Goal: Task Accomplishment & Management: Use online tool/utility

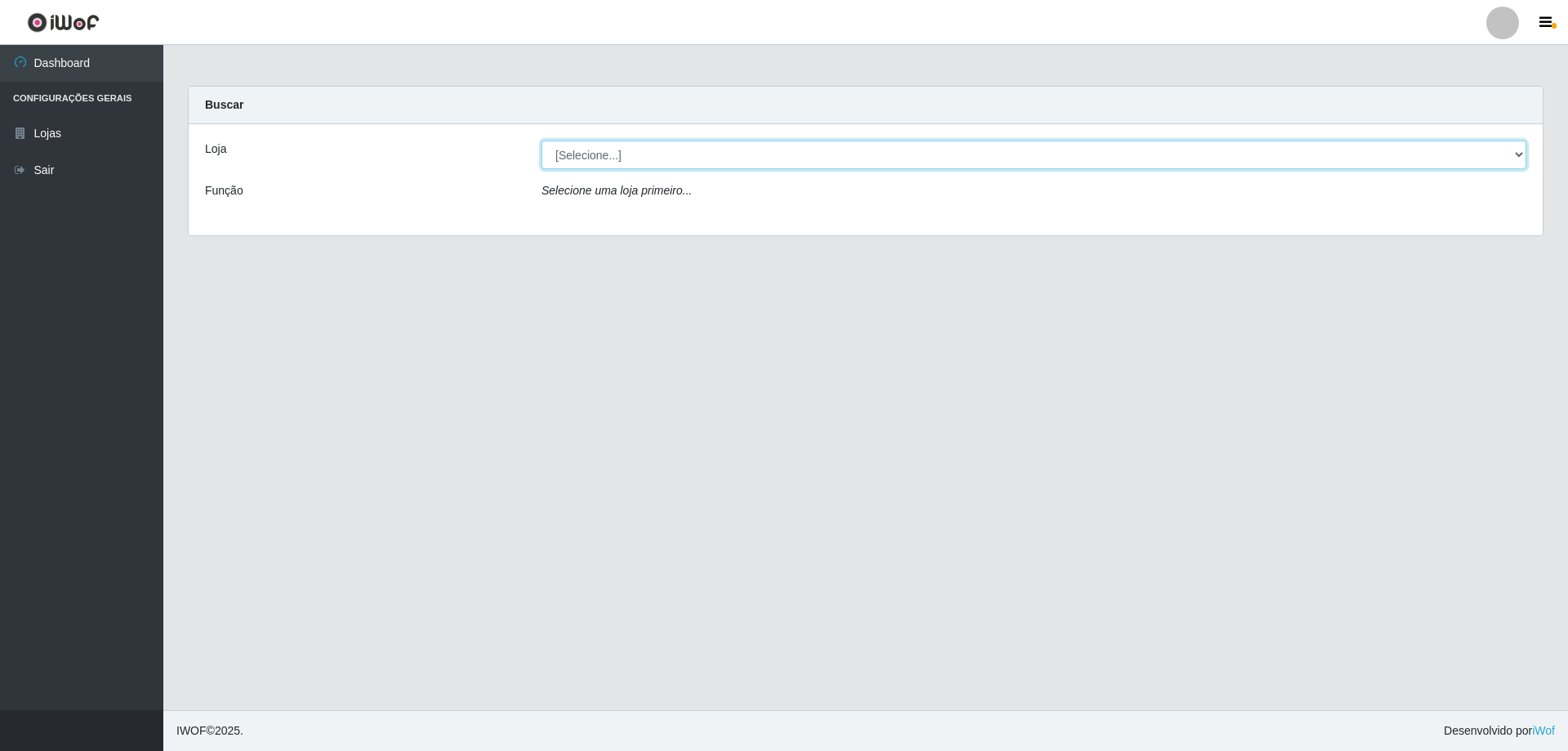
click at [758, 161] on select "[Selecione...] SuperShow Bis - Avenida 6 SuperShow [GEOGRAPHIC_DATA]" at bounding box center [1034, 154] width 985 height 28
select select "60"
click at [541, 141] on select "[Selecione...] SuperShow Bis - Avenida 6 SuperShow [GEOGRAPHIC_DATA]" at bounding box center [1034, 154] width 985 height 28
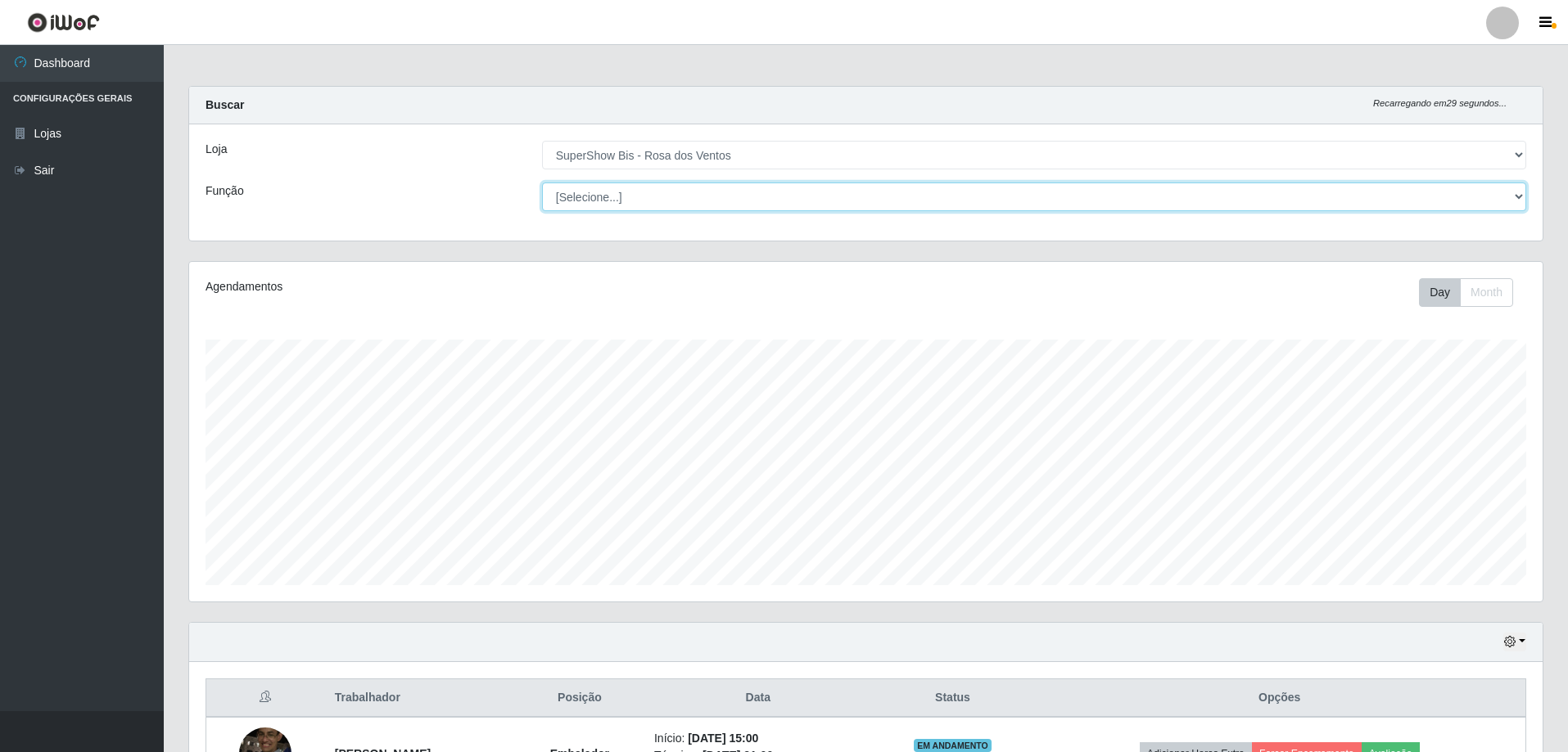
click at [645, 203] on select "[Selecione...] ASG ASG + ASG ++ Auxiliar de Cozinha Balconista de Açougue Balco…" at bounding box center [1034, 196] width 984 height 28
select select "1"
click at [542, 183] on select "[Selecione...] ASG ASG + ASG ++ Auxiliar de Cozinha Balconista de Açougue Balco…" at bounding box center [1034, 196] width 984 height 28
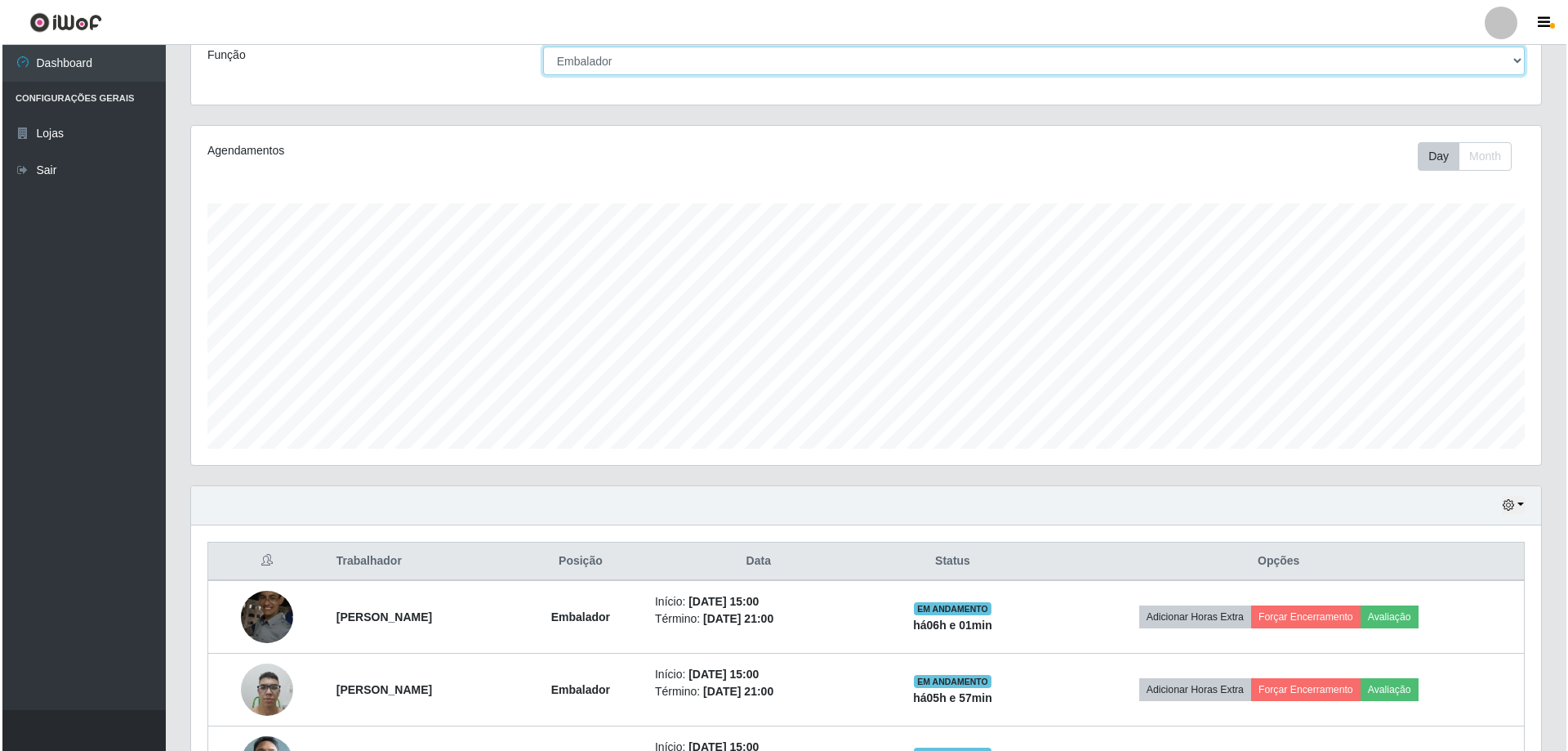
scroll to position [261, 0]
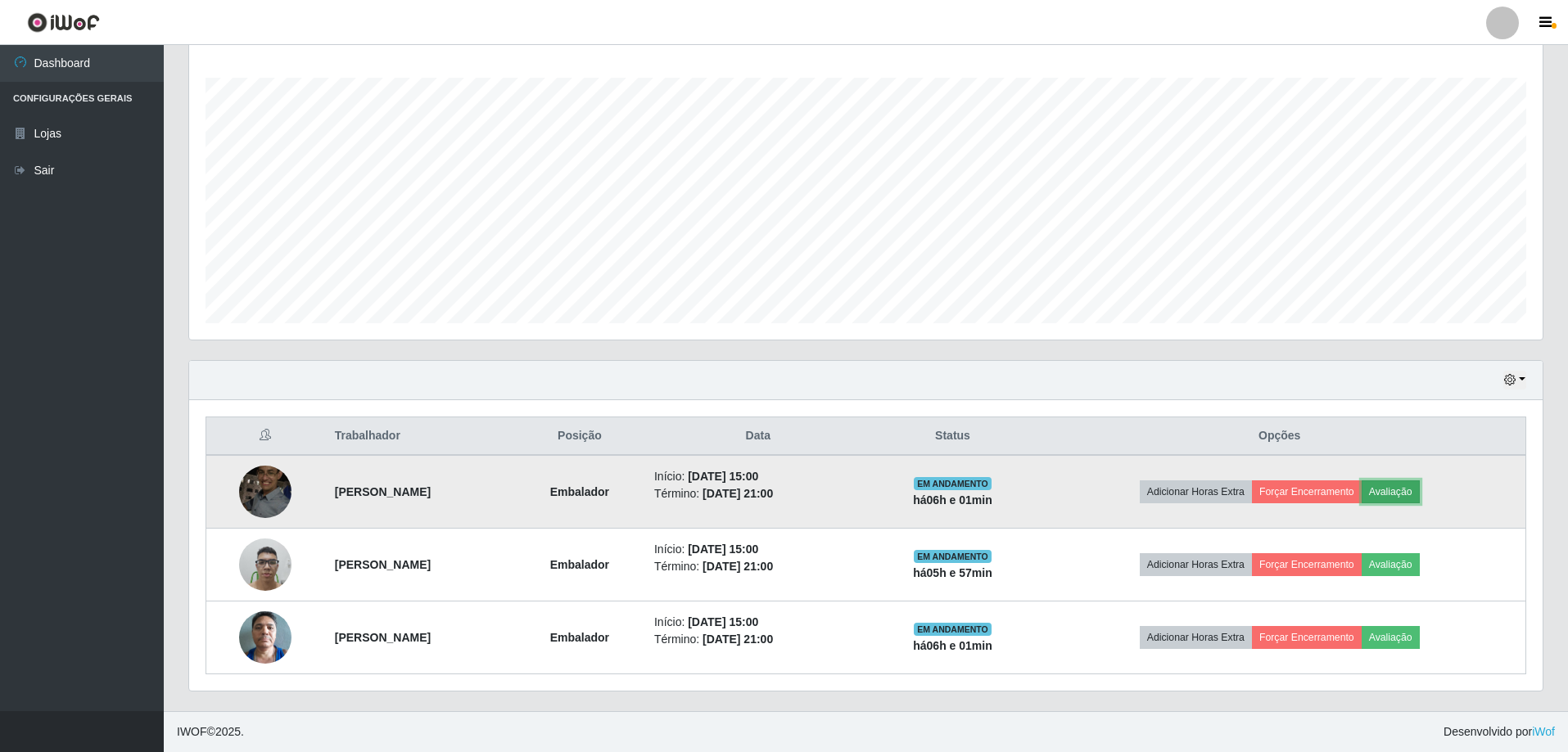
click at [1414, 486] on button "Avaliação" at bounding box center [1391, 492] width 58 height 23
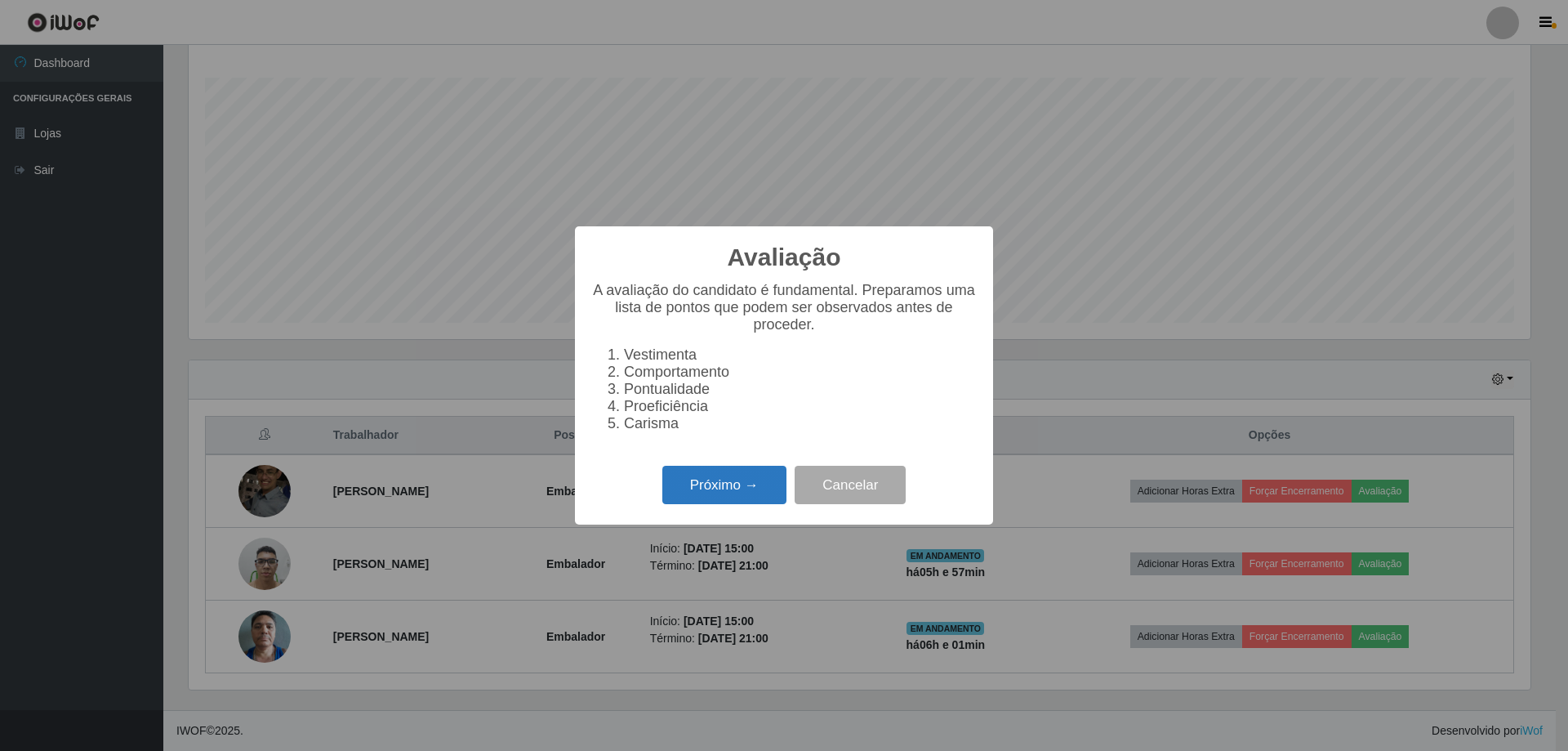
click at [706, 489] on button "Próximo →" at bounding box center [724, 485] width 124 height 39
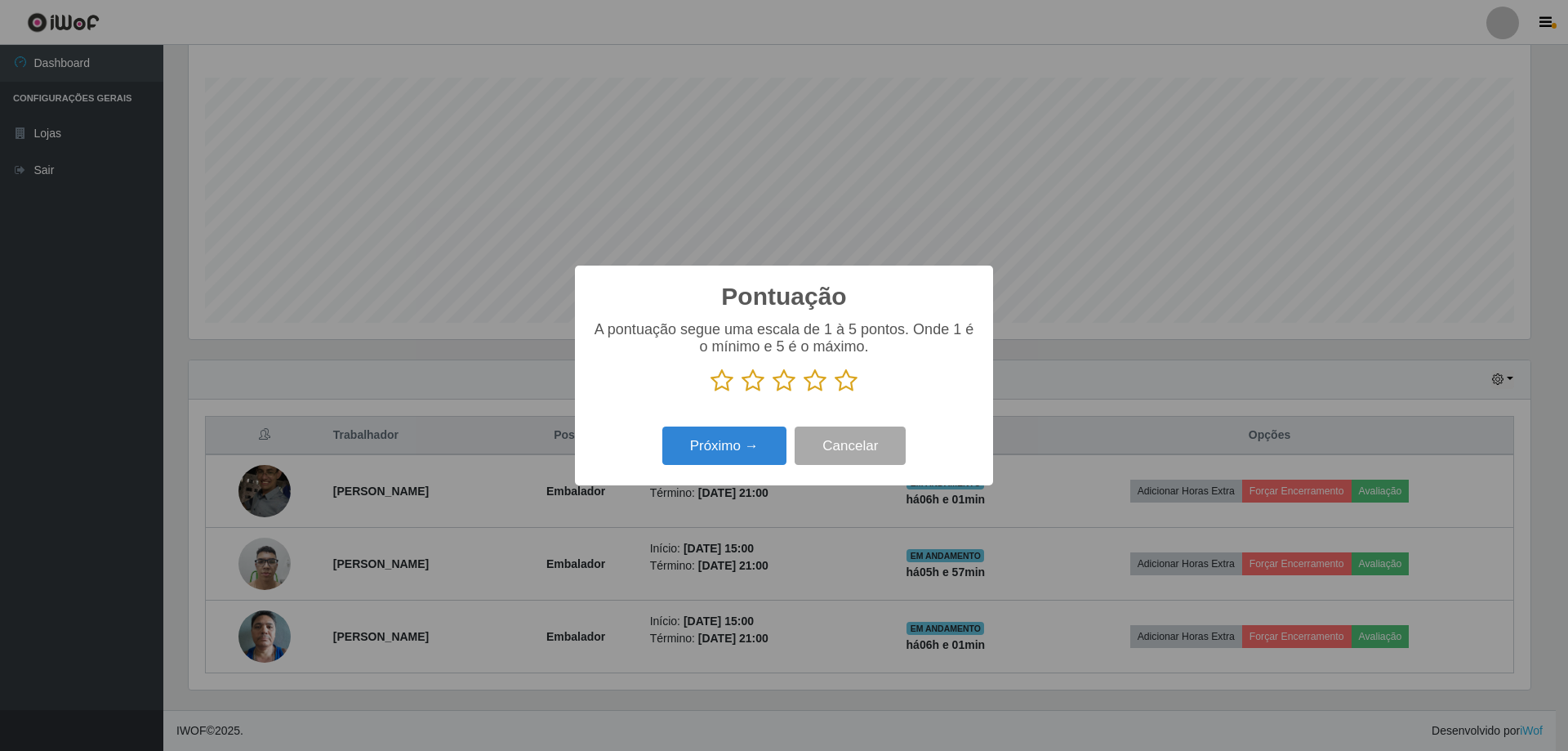
scroll to position [816803, 815306]
click at [850, 384] on icon at bounding box center [847, 380] width 23 height 24
click at [835, 393] on input "radio" at bounding box center [835, 393] width 0 height 0
click at [742, 445] on button "Próximo →" at bounding box center [724, 446] width 124 height 39
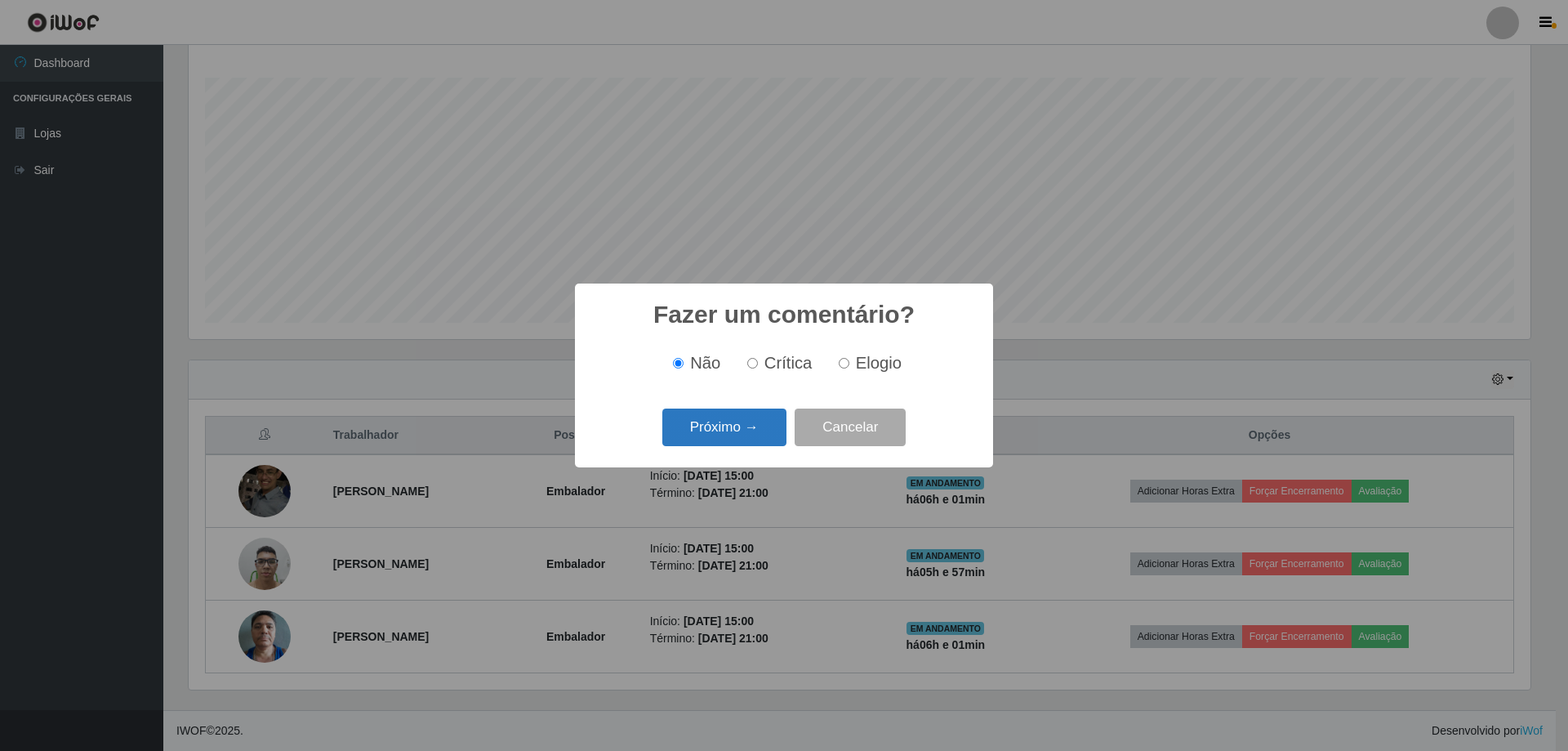
click at [748, 419] on button "Próximo →" at bounding box center [724, 428] width 124 height 39
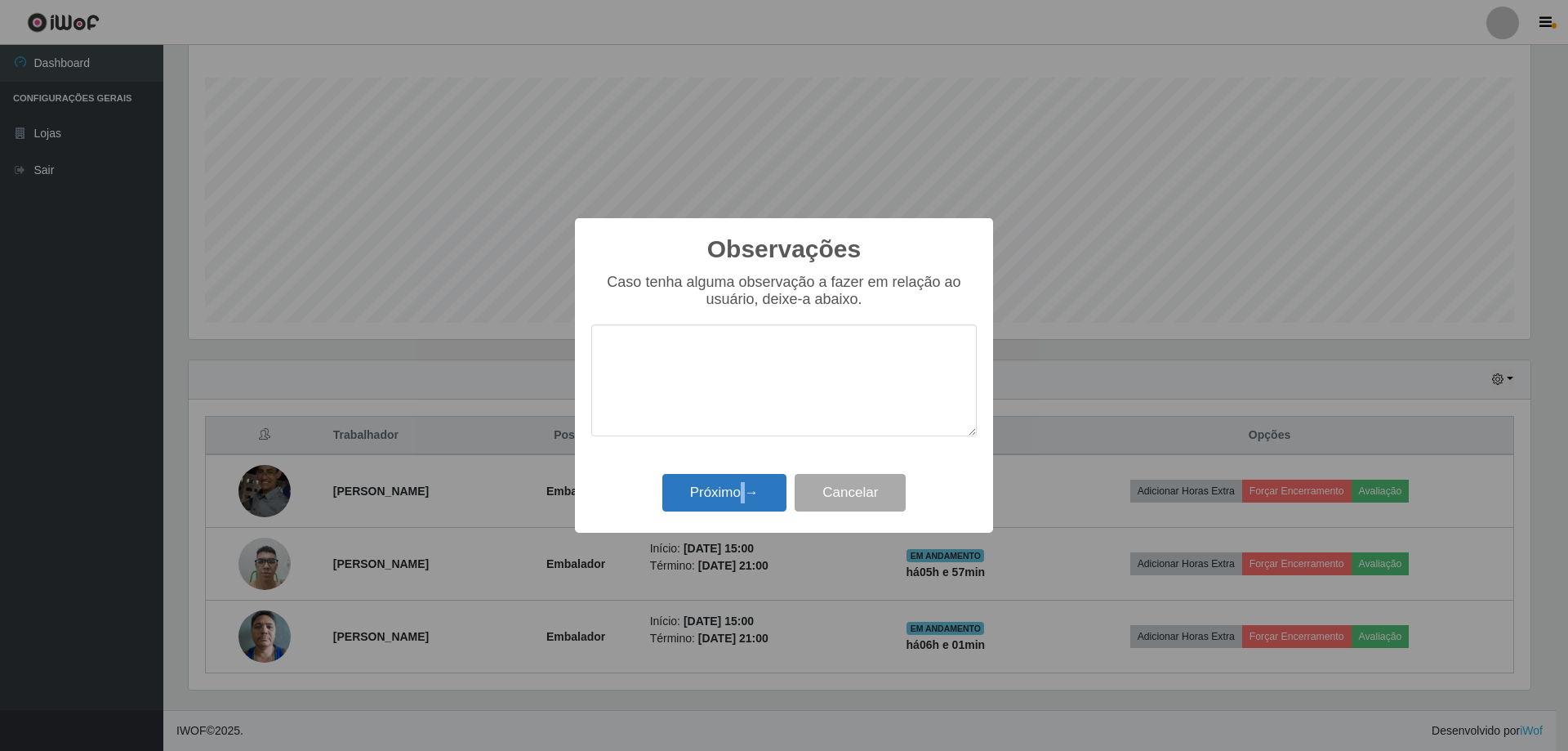
drag, startPoint x: 746, startPoint y: 516, endPoint x: 733, endPoint y: 485, distance: 33.6
click at [739, 506] on div "Próximo → Cancelar" at bounding box center [784, 492] width 386 height 47
click at [733, 485] on button "Próximo →" at bounding box center [724, 493] width 124 height 39
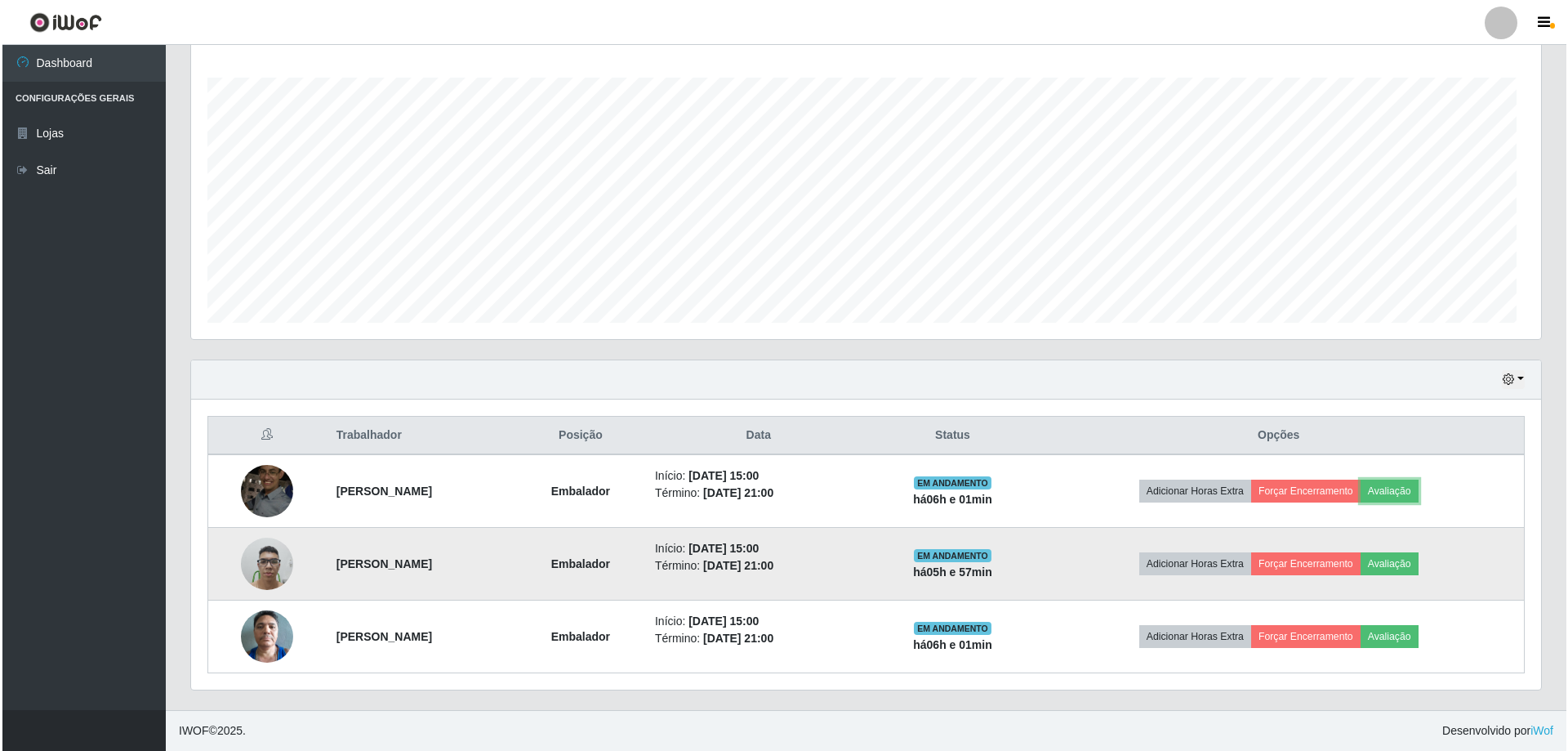
scroll to position [339, 1350]
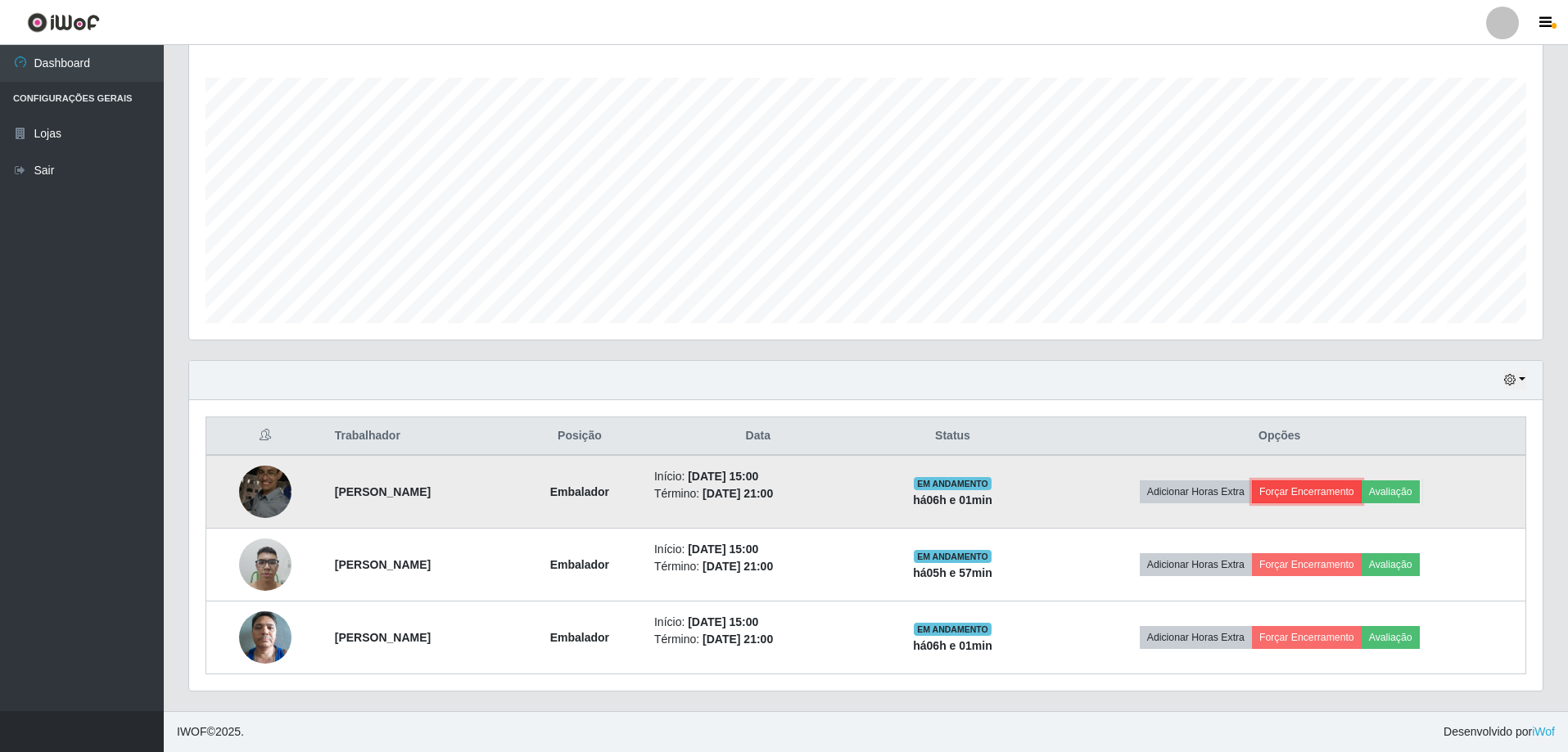
click at [1339, 487] on button "Forçar Encerramento" at bounding box center [1307, 492] width 110 height 23
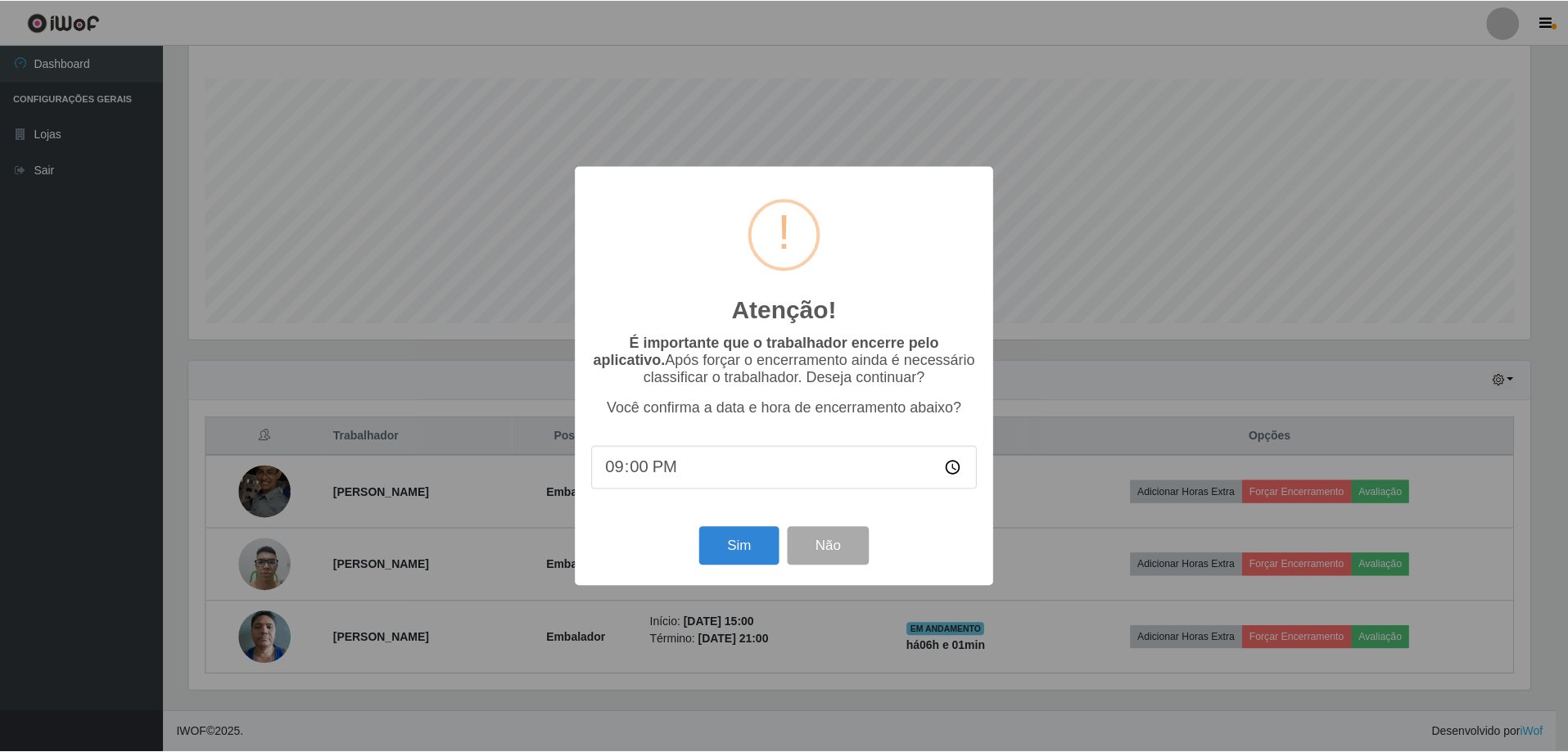
scroll to position [339, 1345]
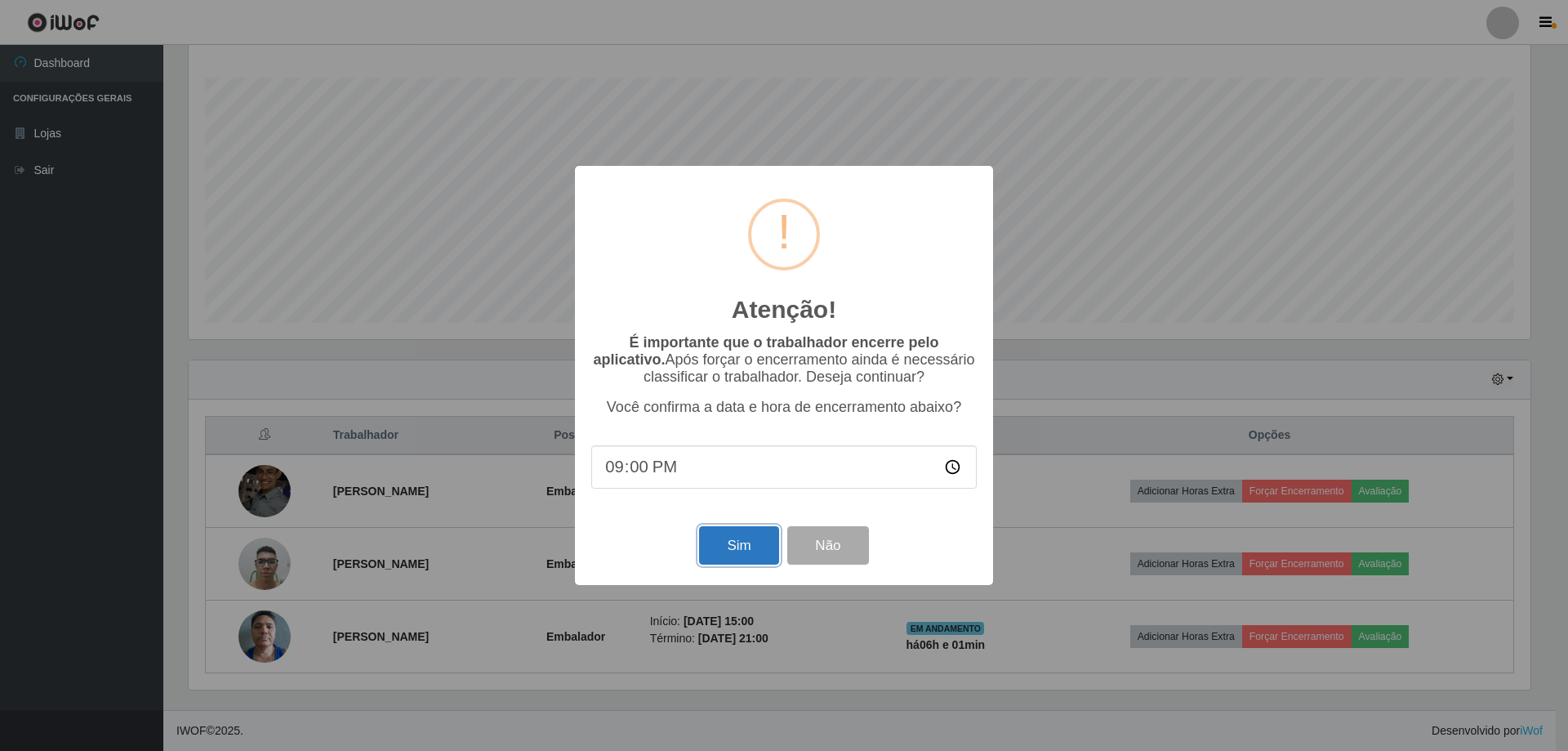
click at [747, 542] on button "Sim" at bounding box center [739, 545] width 80 height 39
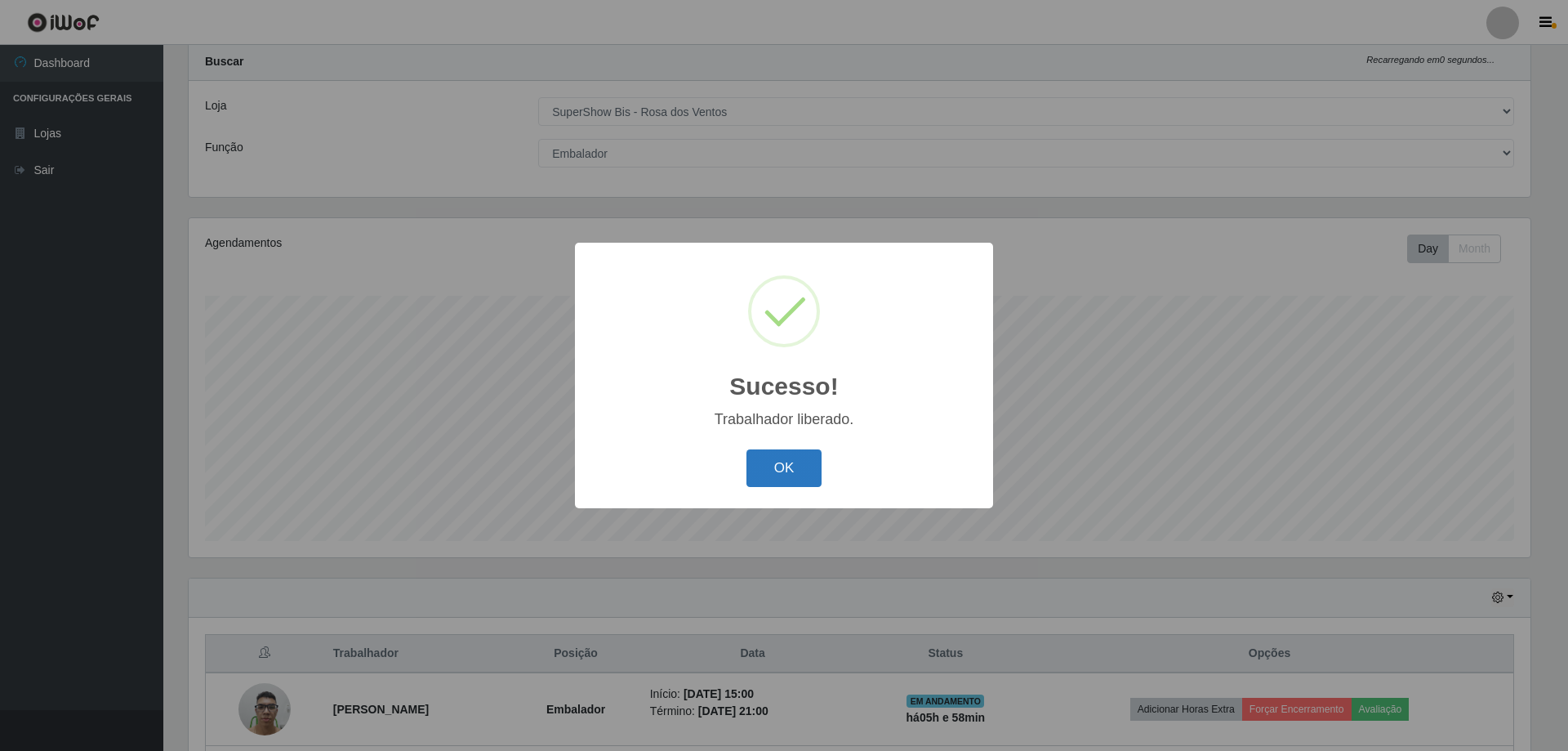
click at [768, 476] on button "OK" at bounding box center [784, 469] width 76 height 39
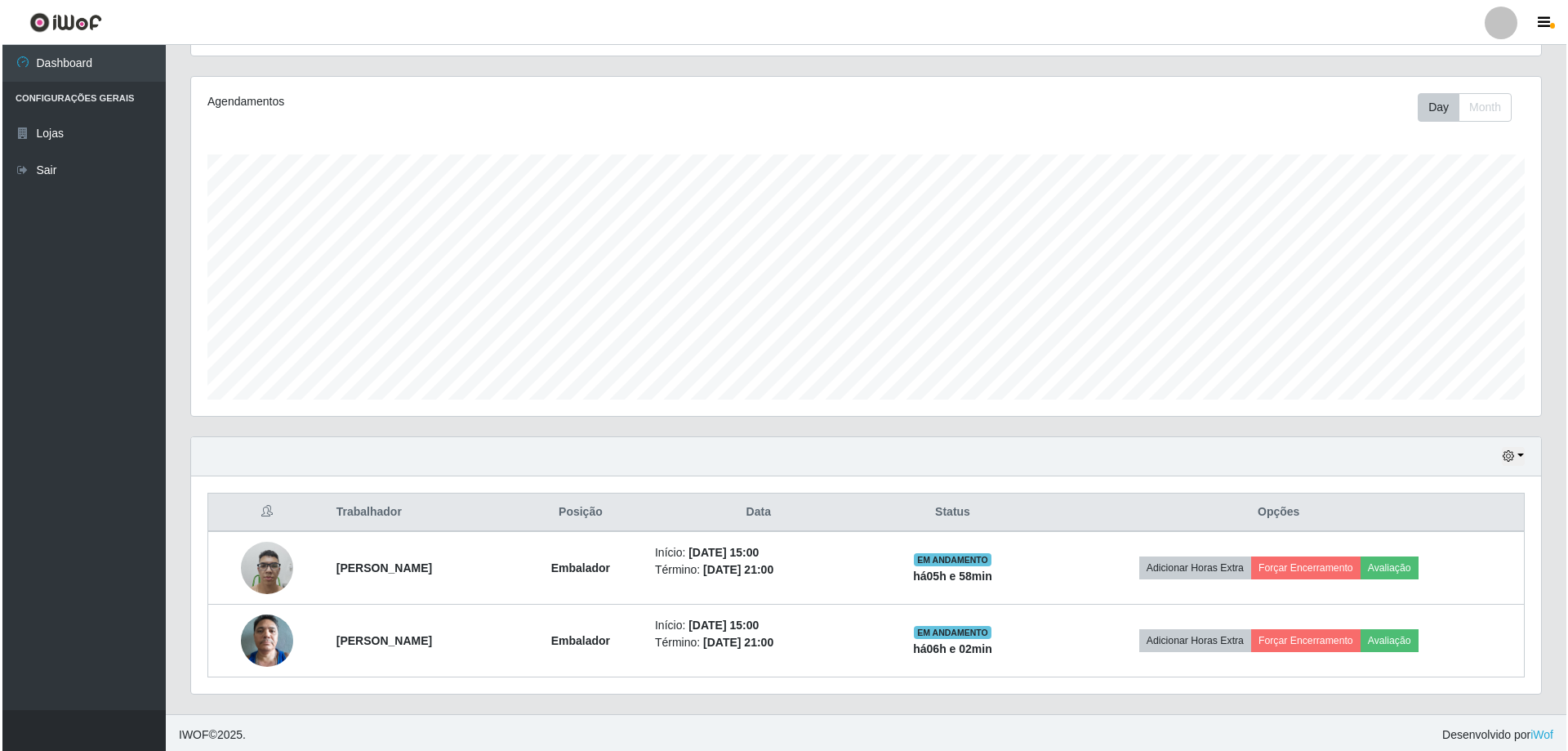
scroll to position [189, 0]
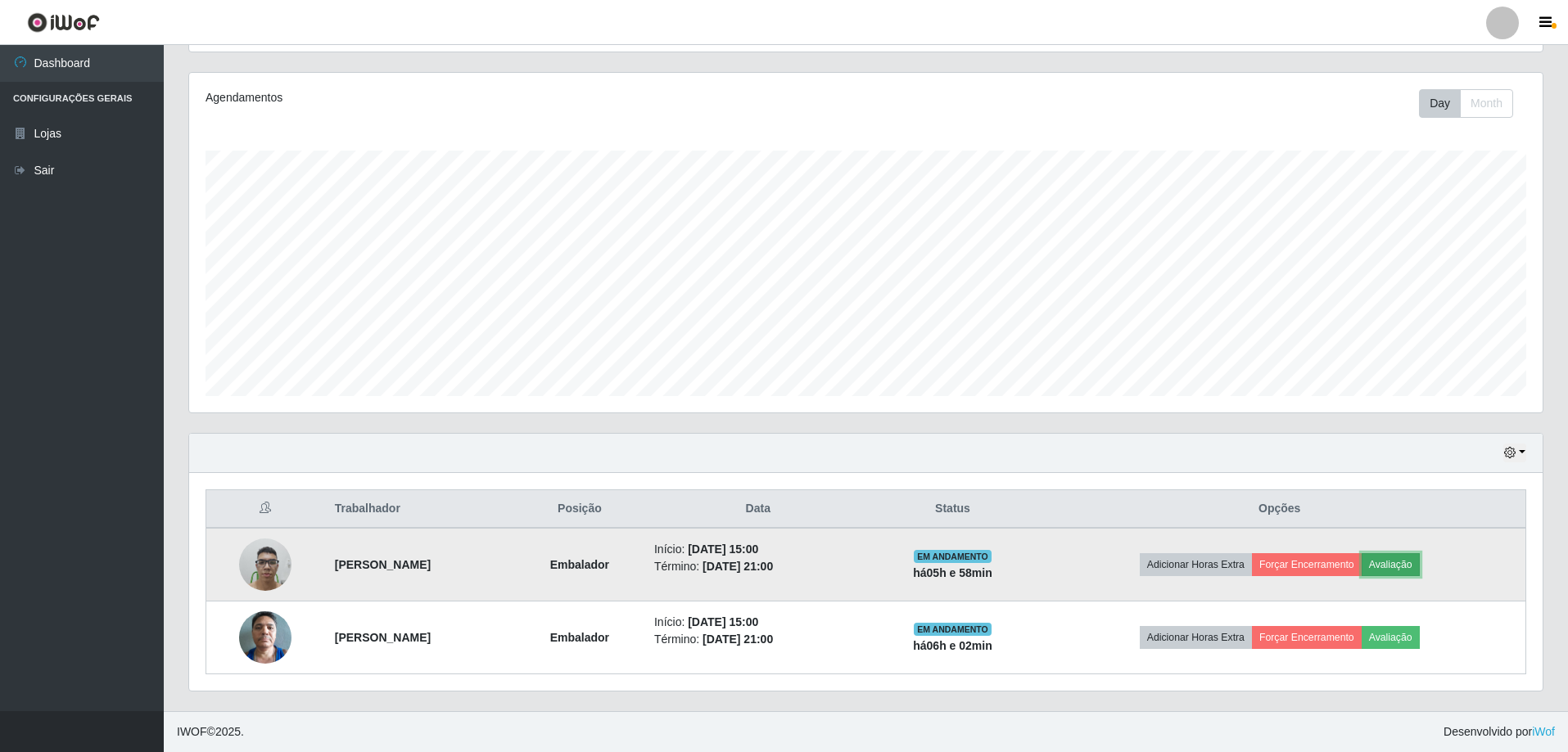
click at [1418, 563] on button "Avaliação" at bounding box center [1391, 564] width 58 height 23
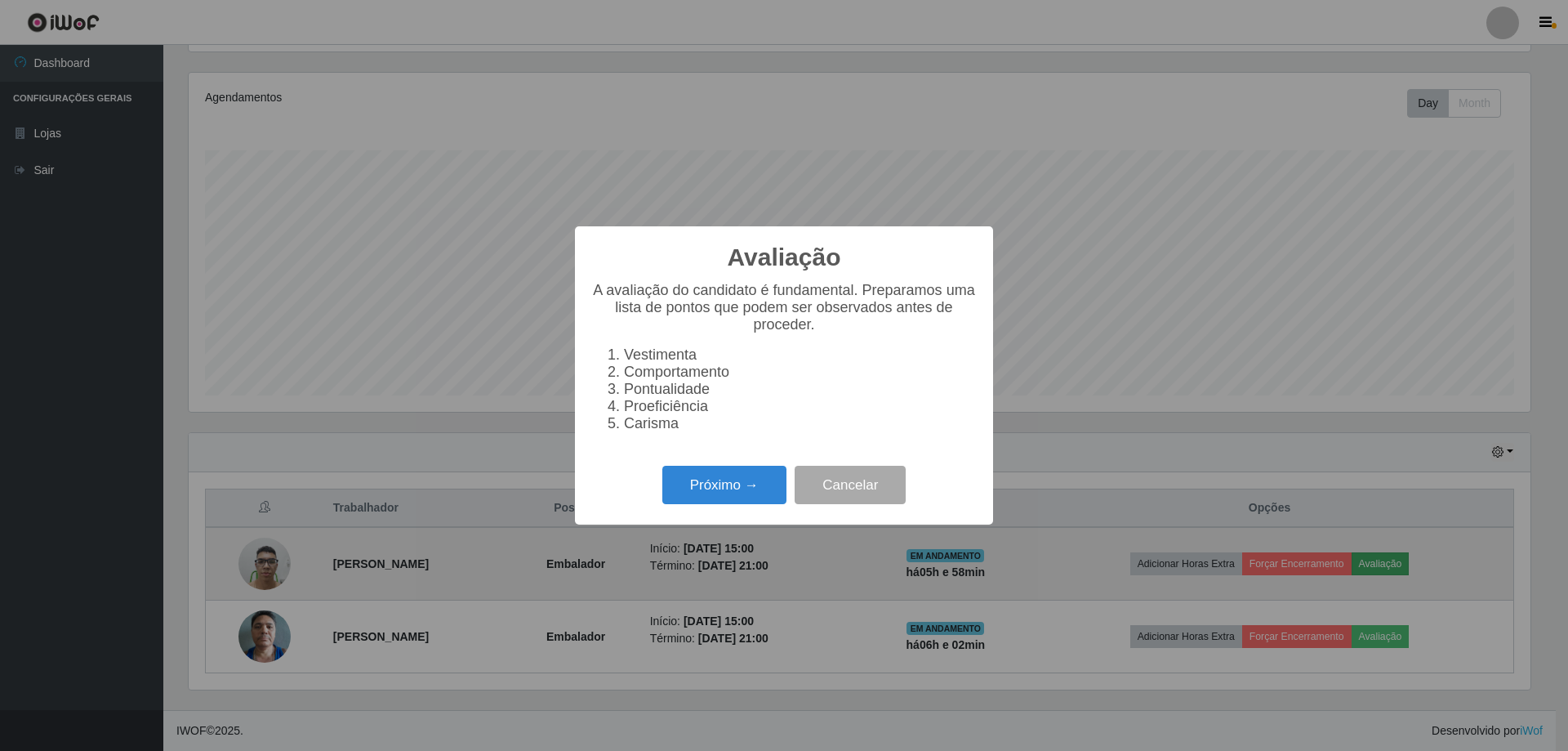
scroll to position [339, 1342]
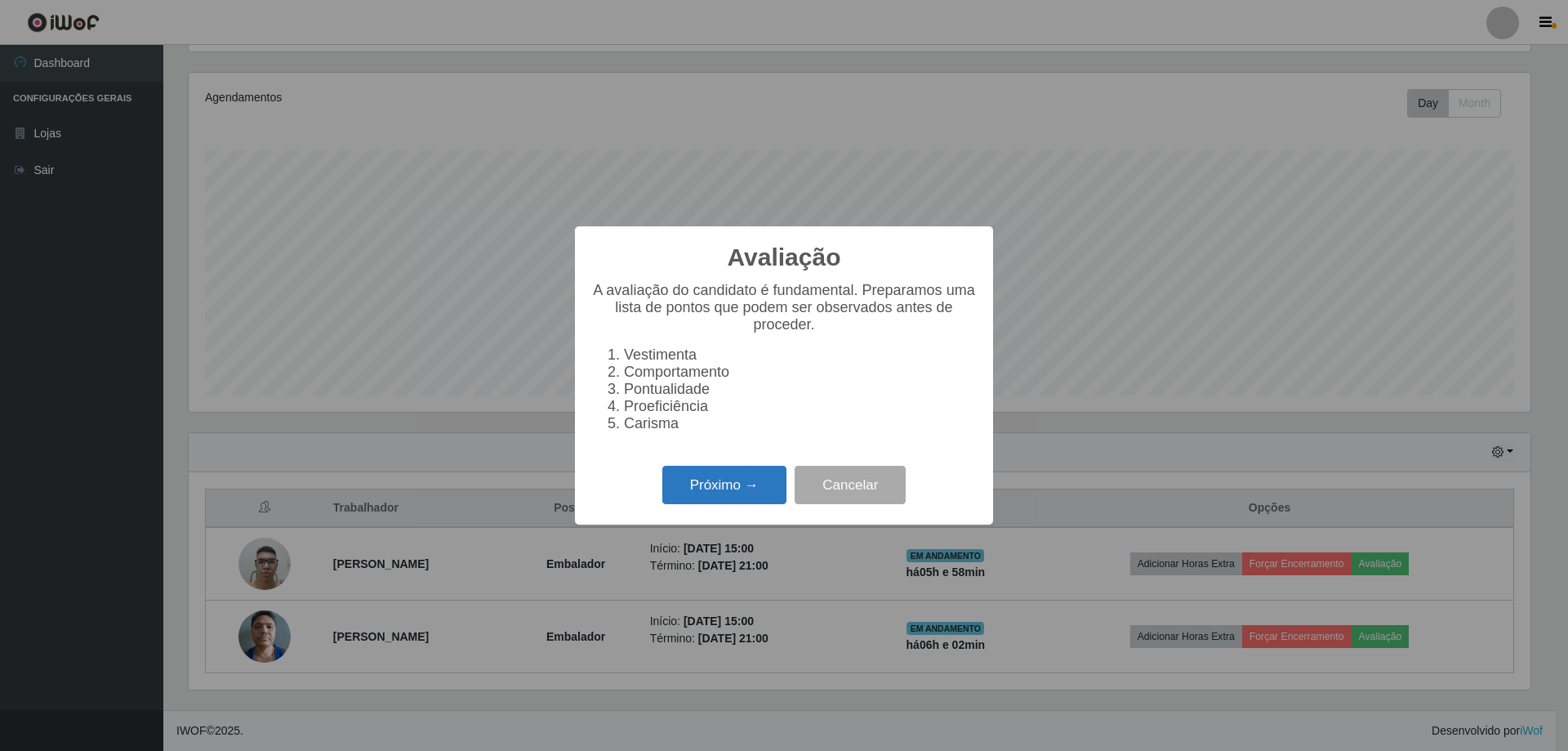
click at [715, 505] on button "Próximo →" at bounding box center [724, 485] width 124 height 39
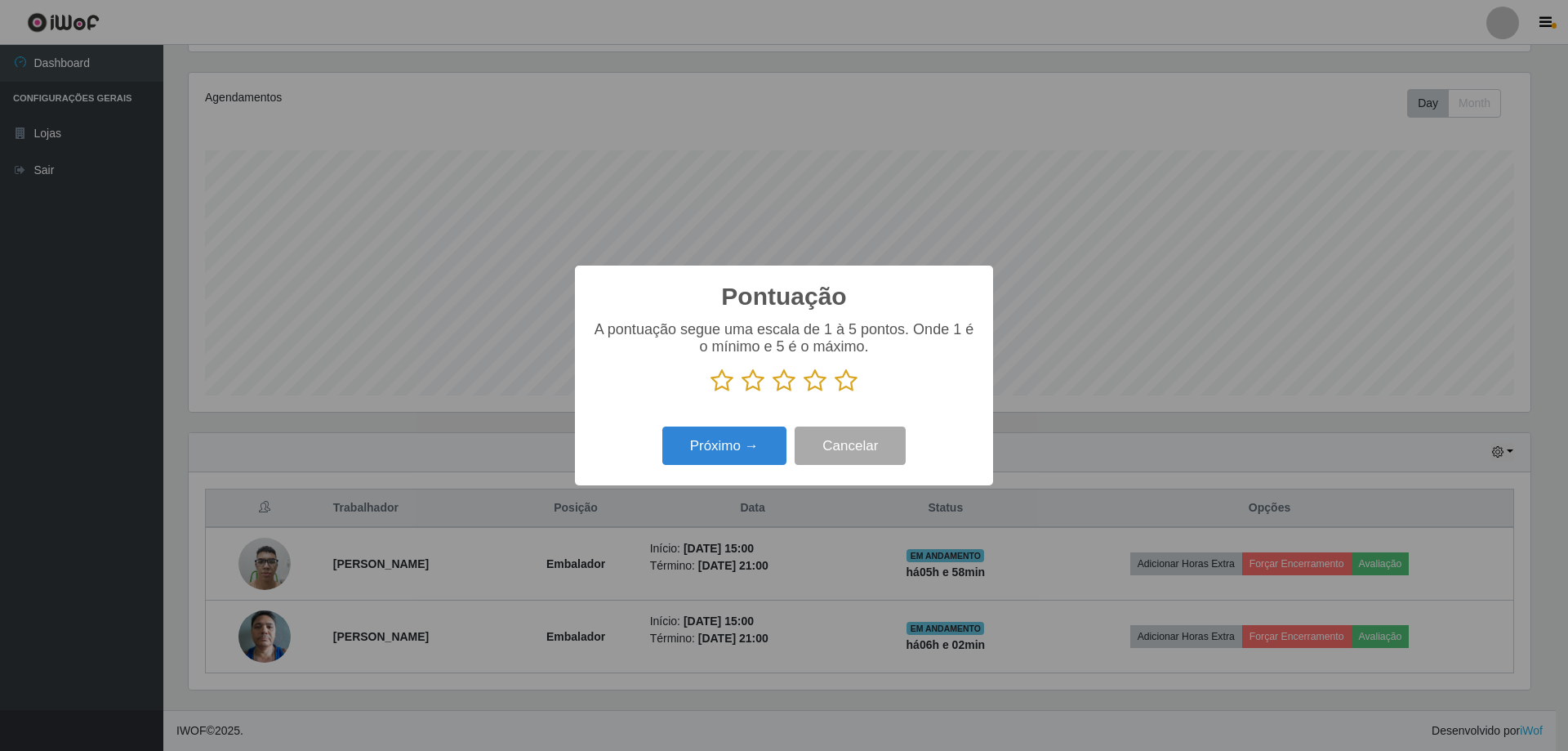
click at [851, 380] on icon at bounding box center [847, 380] width 23 height 24
click at [835, 393] on input "radio" at bounding box center [835, 393] width 0 height 0
click at [707, 449] on button "Próximo →" at bounding box center [724, 446] width 124 height 39
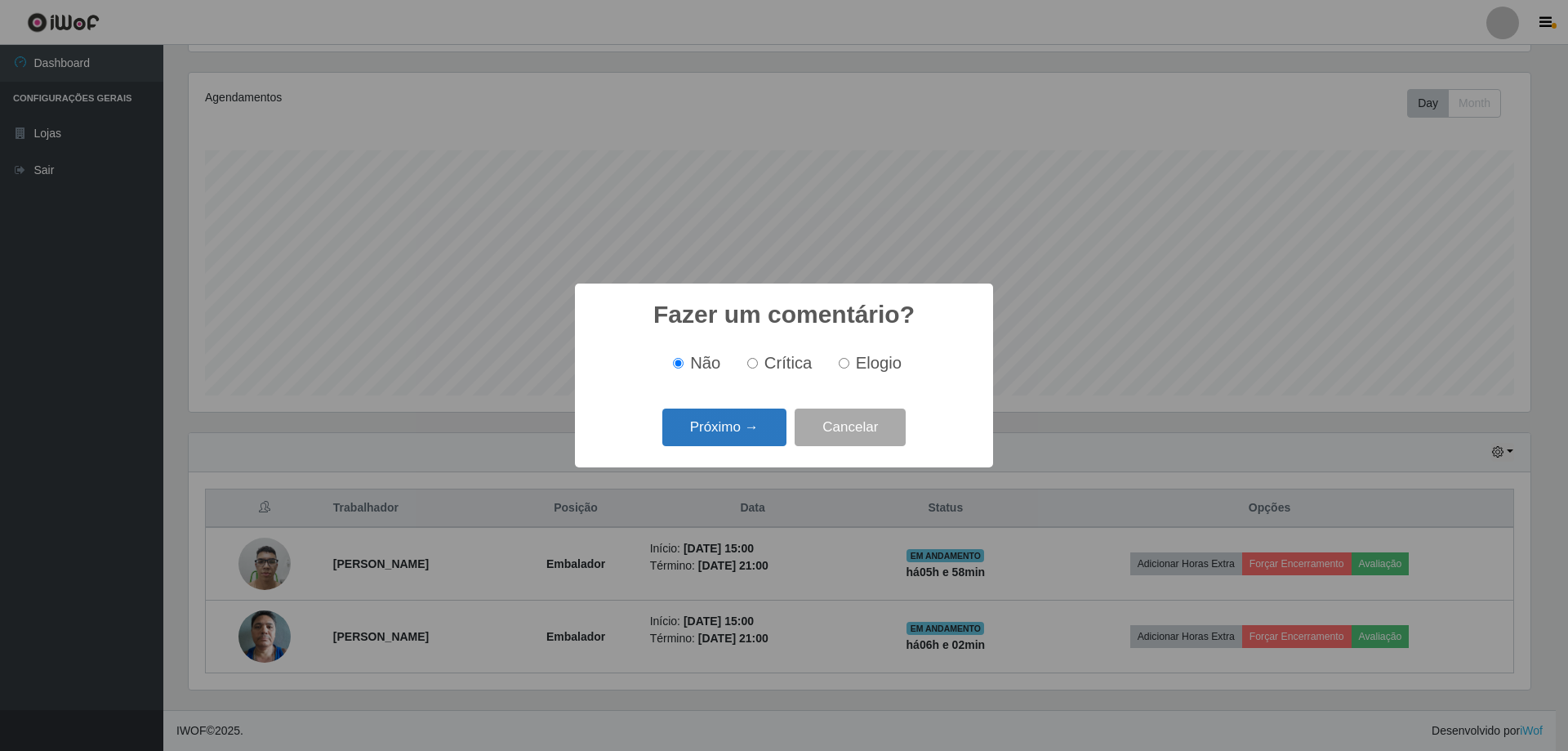
click at [716, 425] on button "Próximo →" at bounding box center [724, 428] width 124 height 39
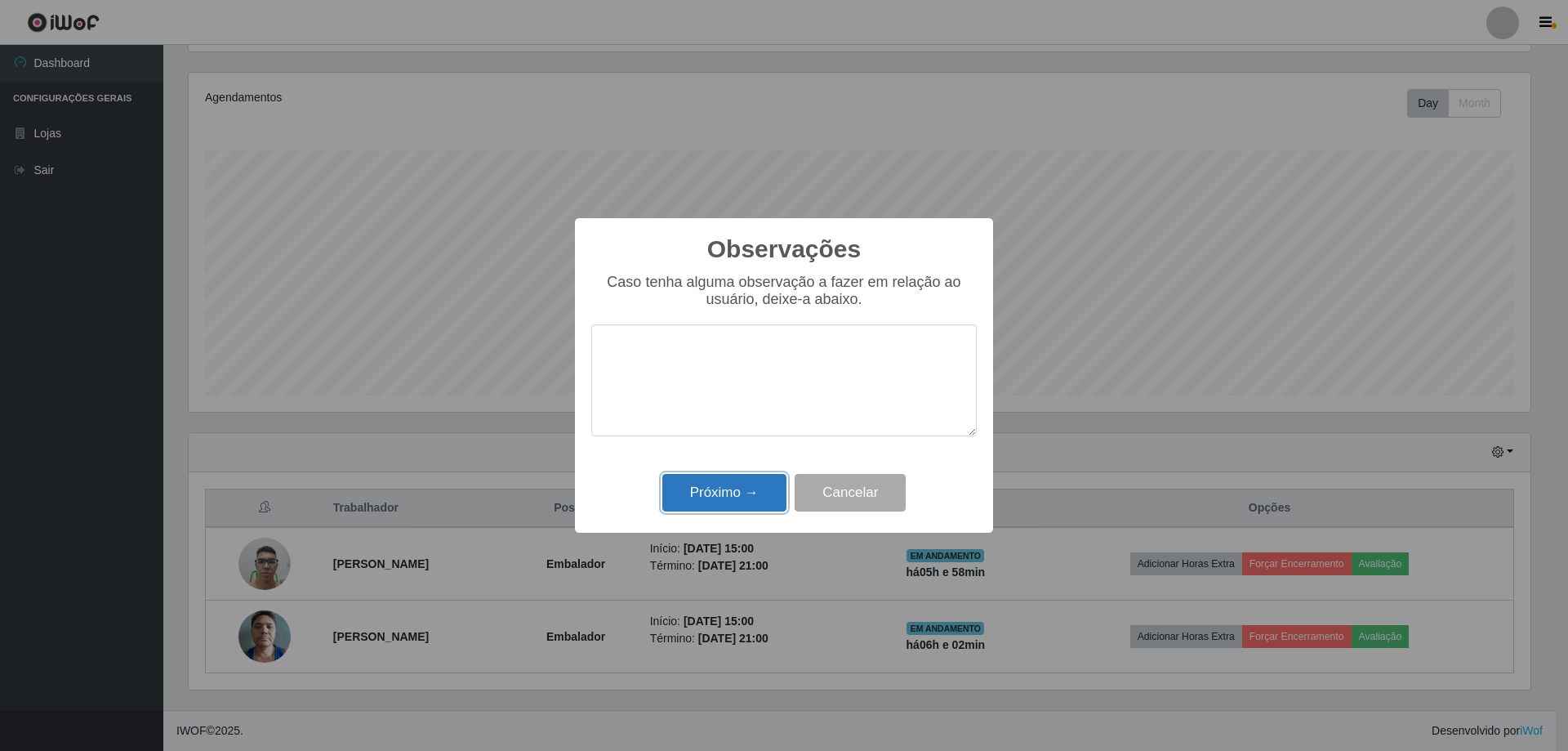
click at [748, 487] on button "Próximo →" at bounding box center [724, 493] width 124 height 39
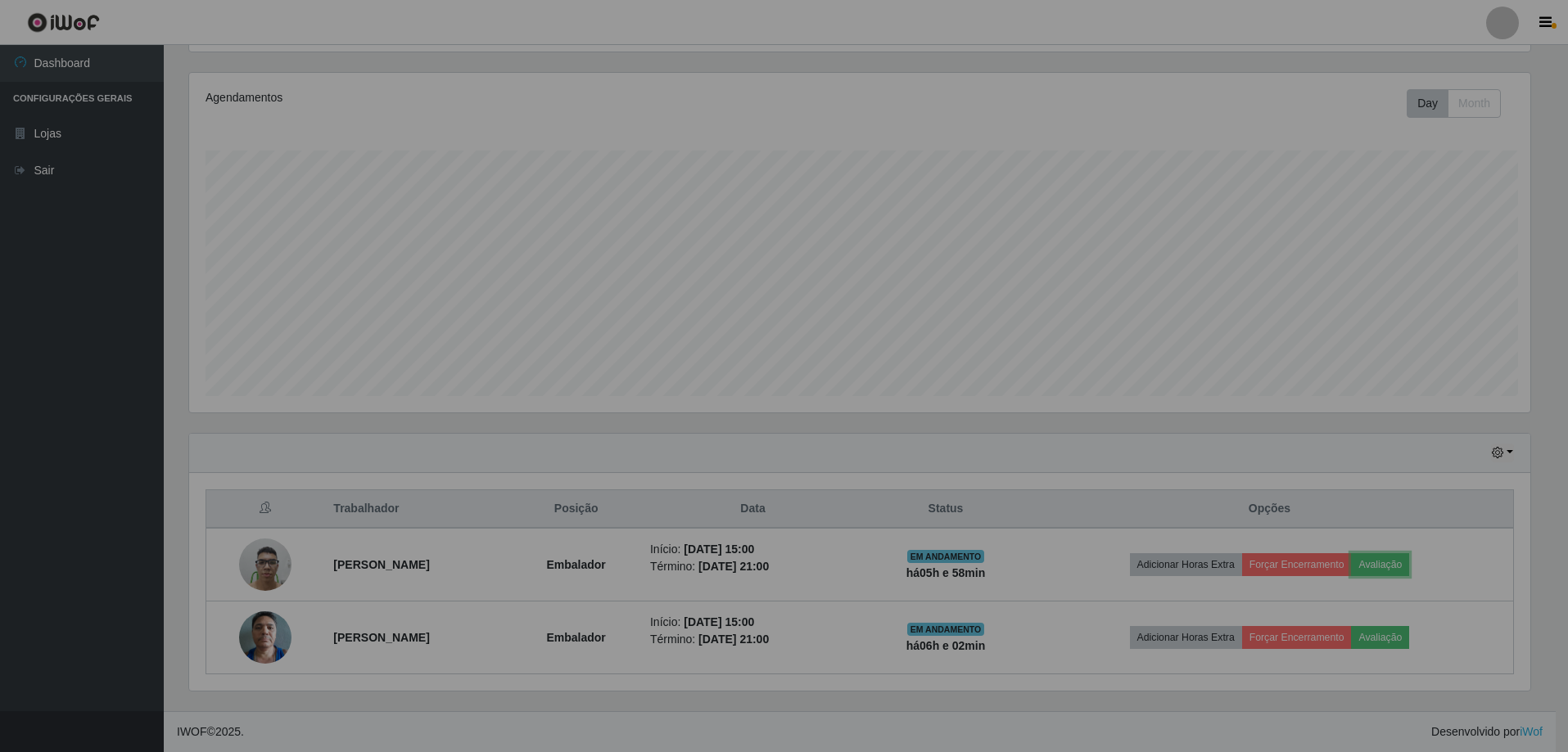
scroll to position [339, 1353]
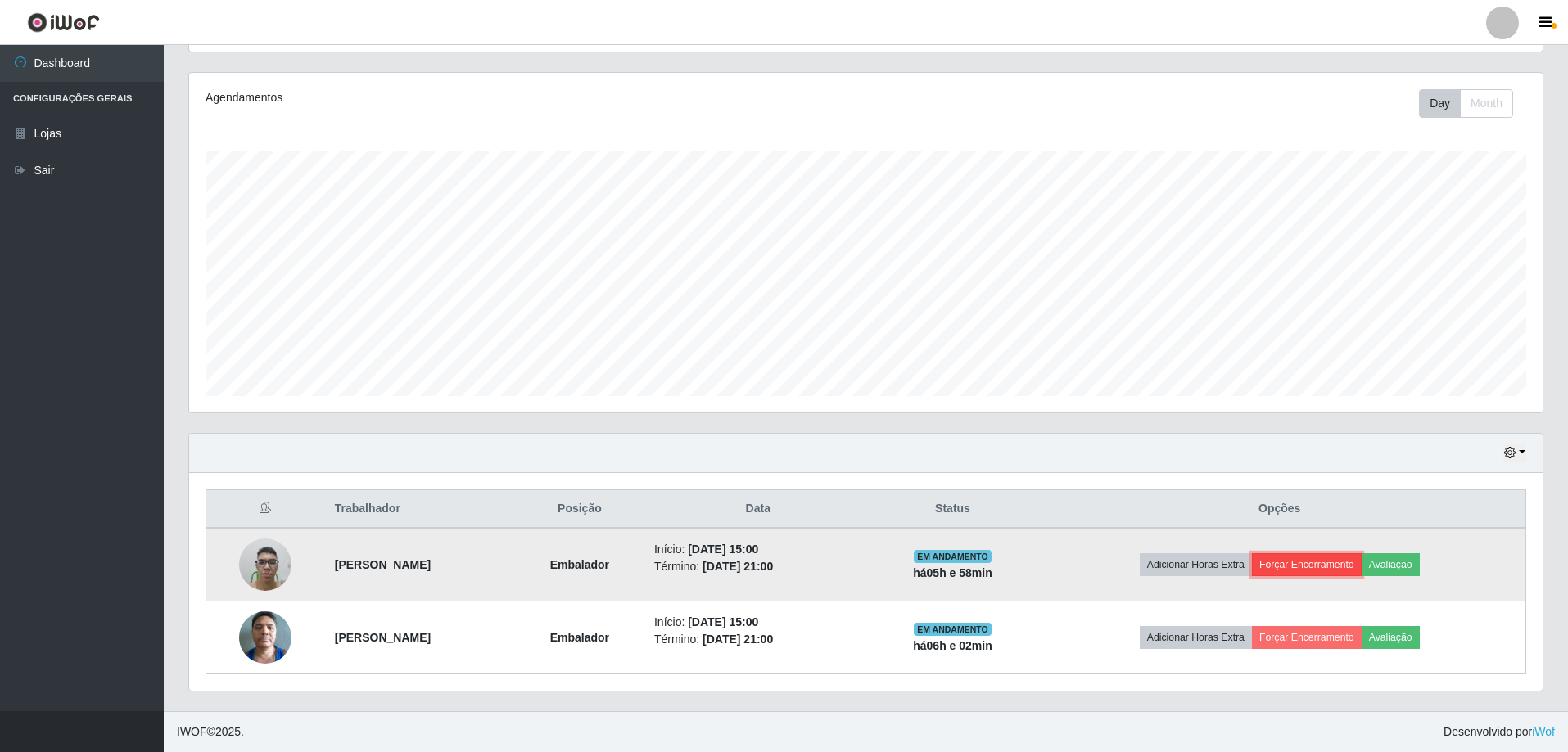
click at [1362, 565] on button "Forçar Encerramento" at bounding box center [1307, 564] width 110 height 23
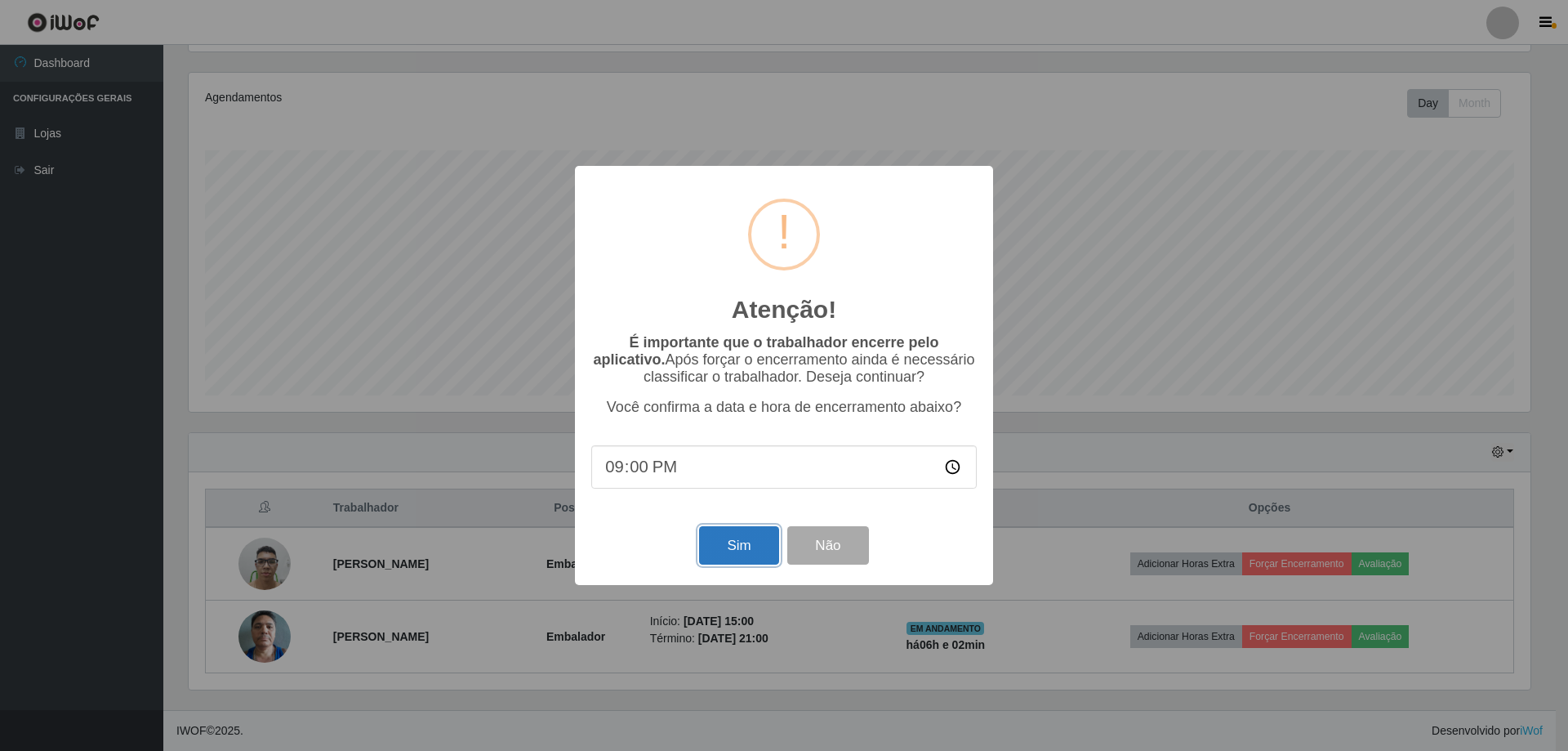
click at [741, 553] on button "Sim" at bounding box center [739, 545] width 80 height 39
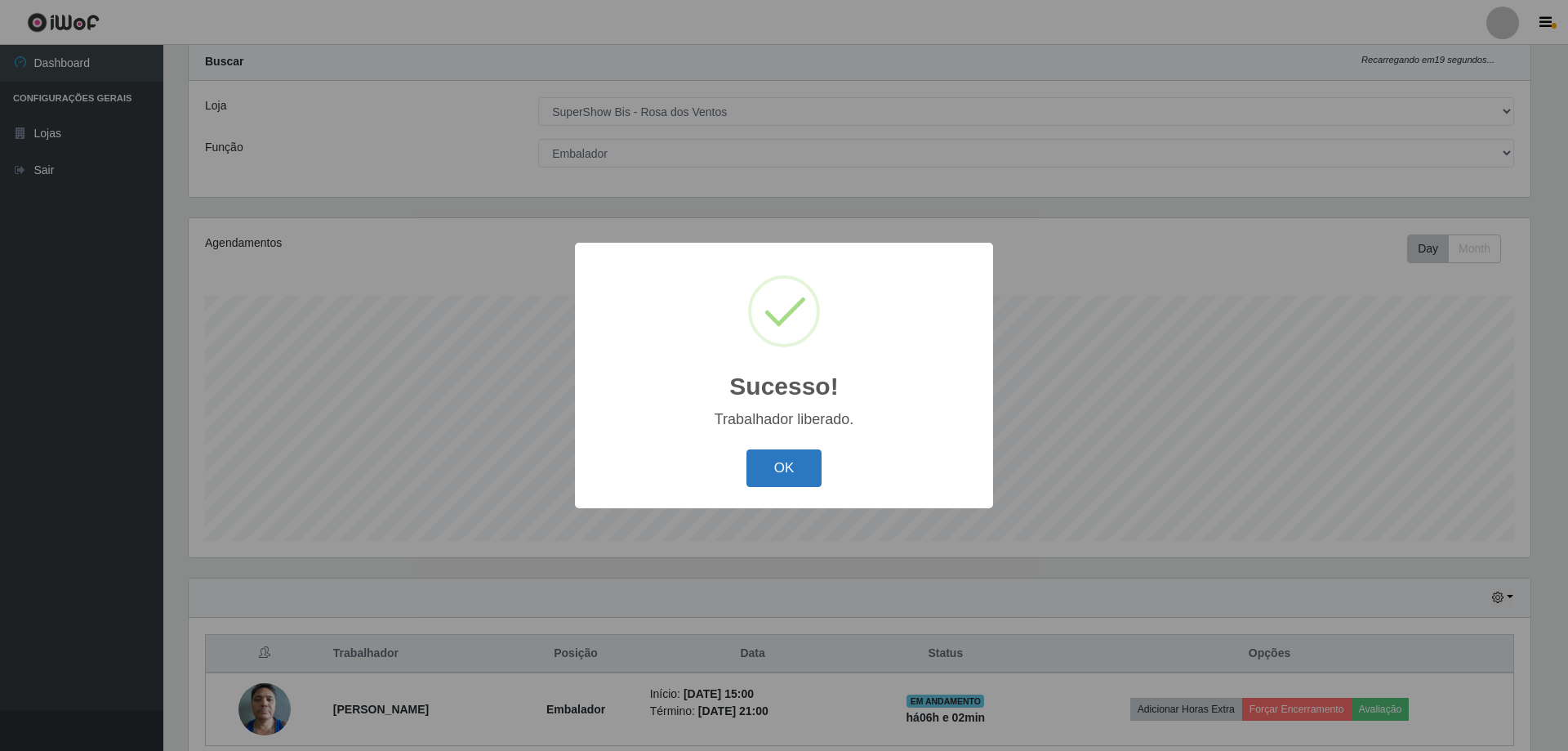
click at [789, 473] on button "OK" at bounding box center [784, 469] width 76 height 39
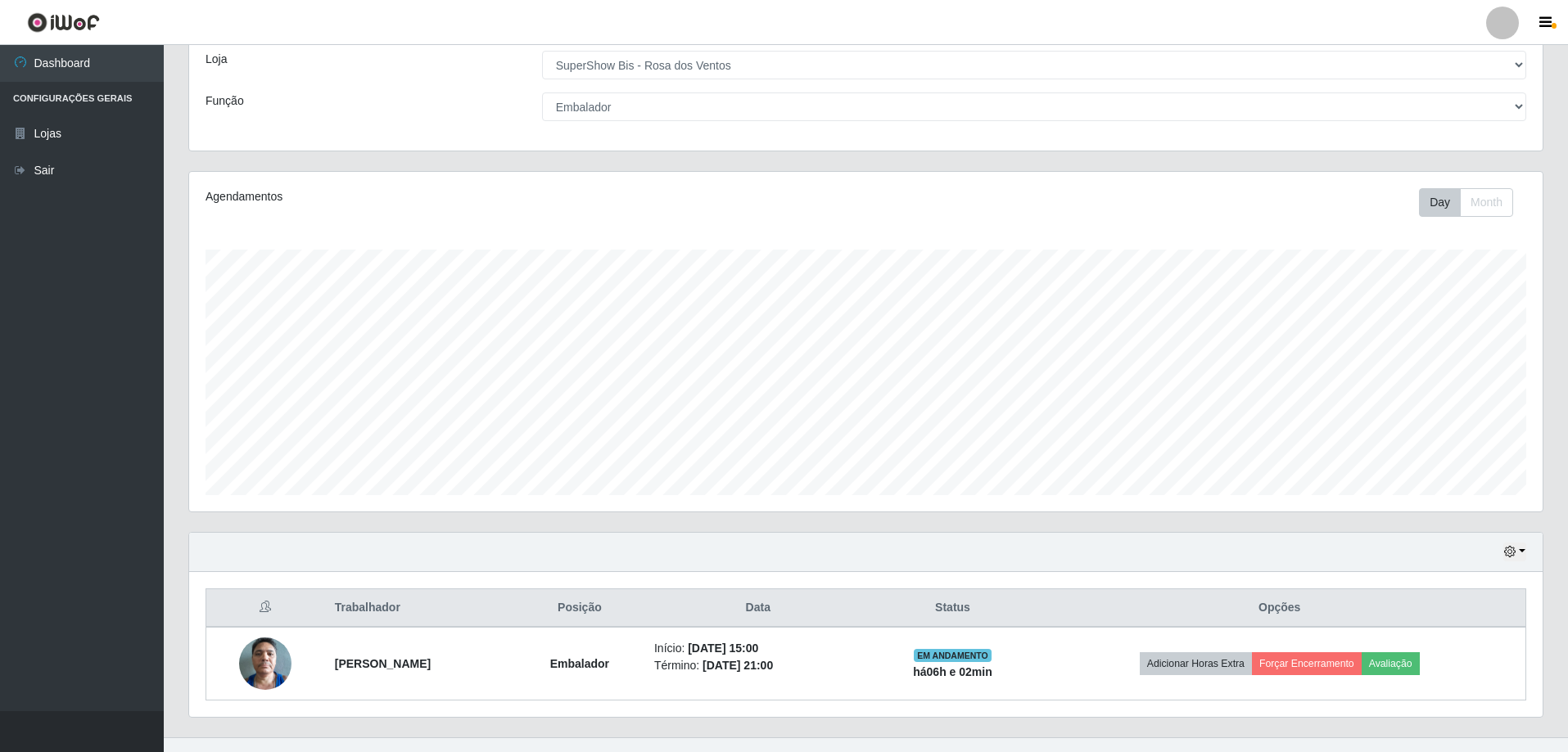
scroll to position [117, 0]
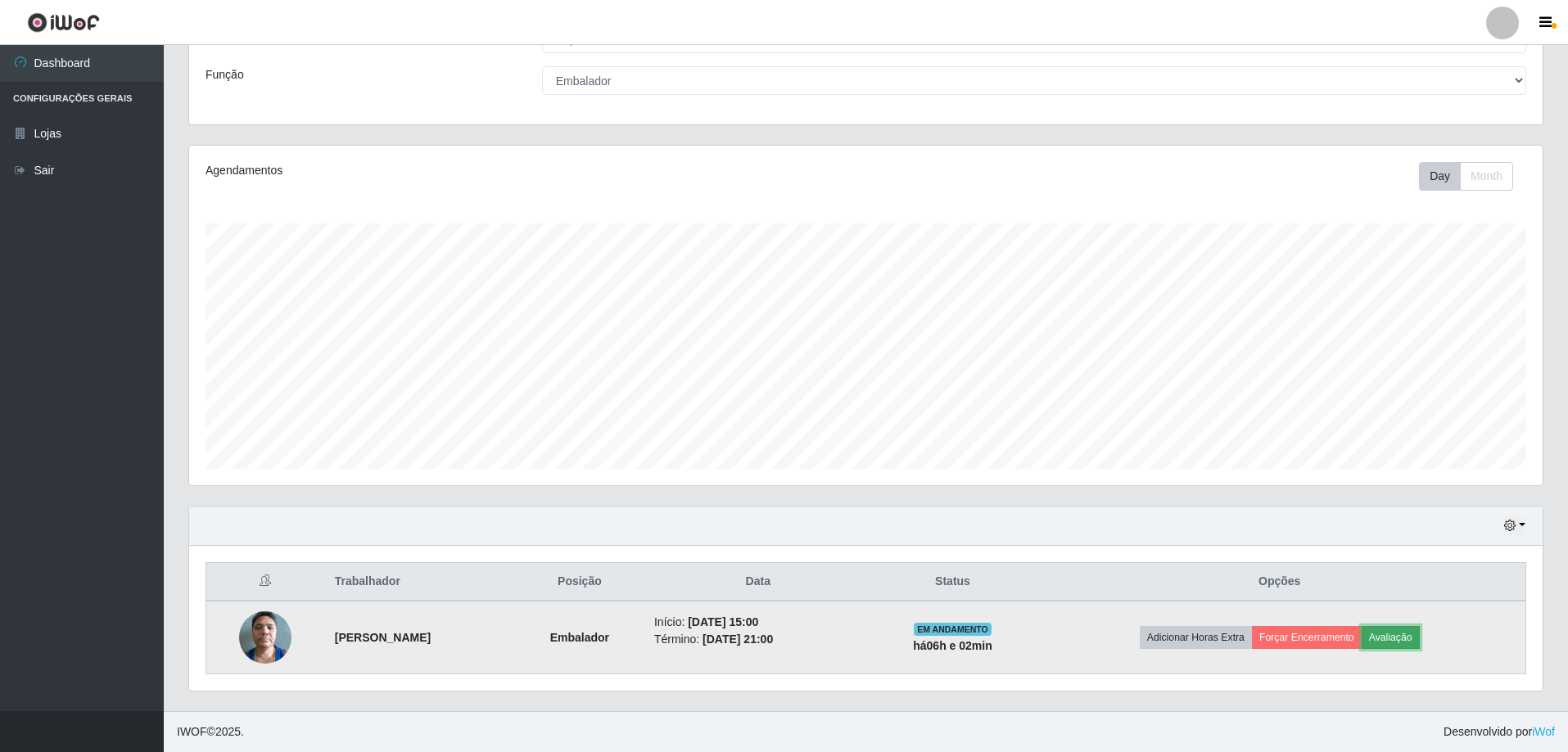
click at [1418, 630] on button "Avaliação" at bounding box center [1391, 637] width 58 height 23
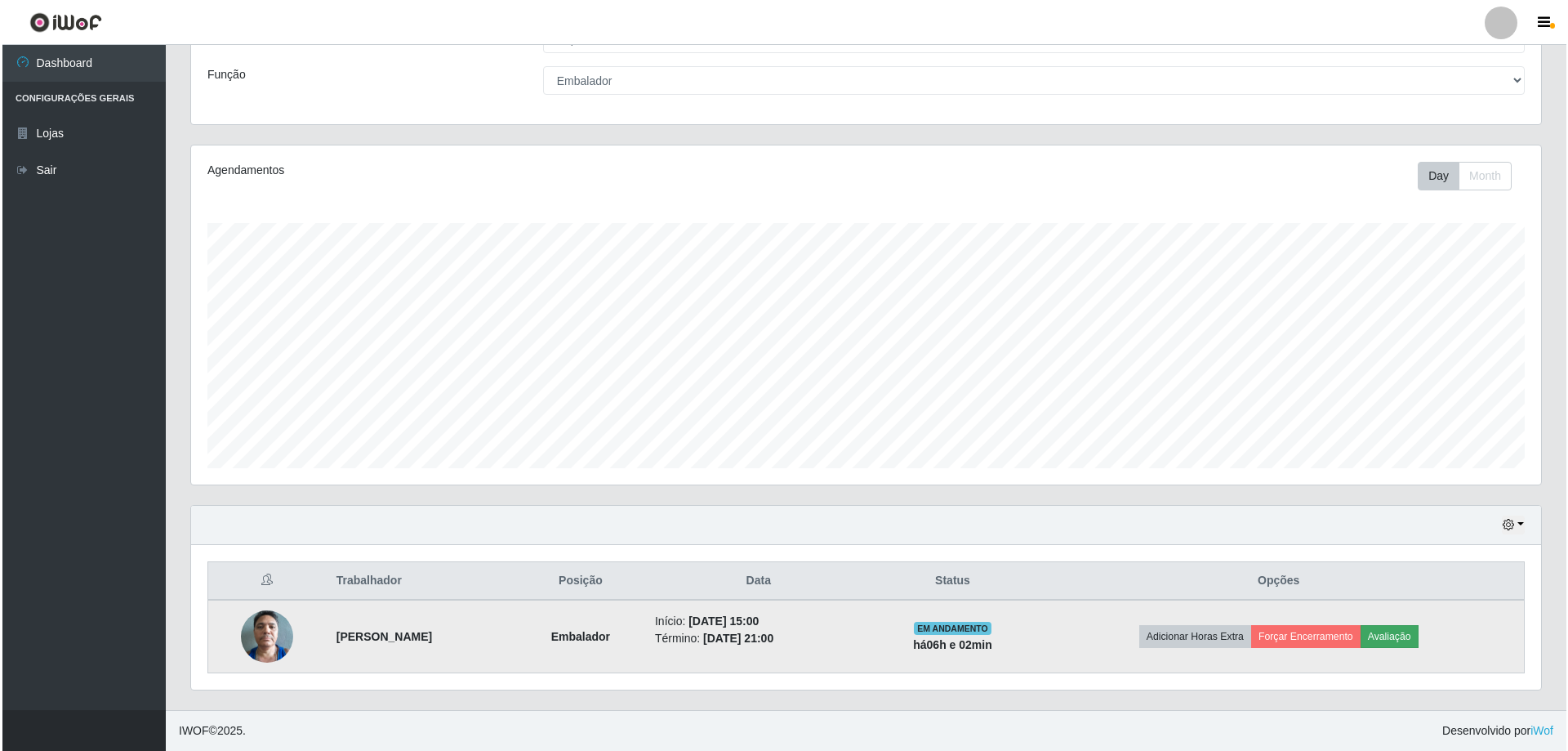
scroll to position [339, 1342]
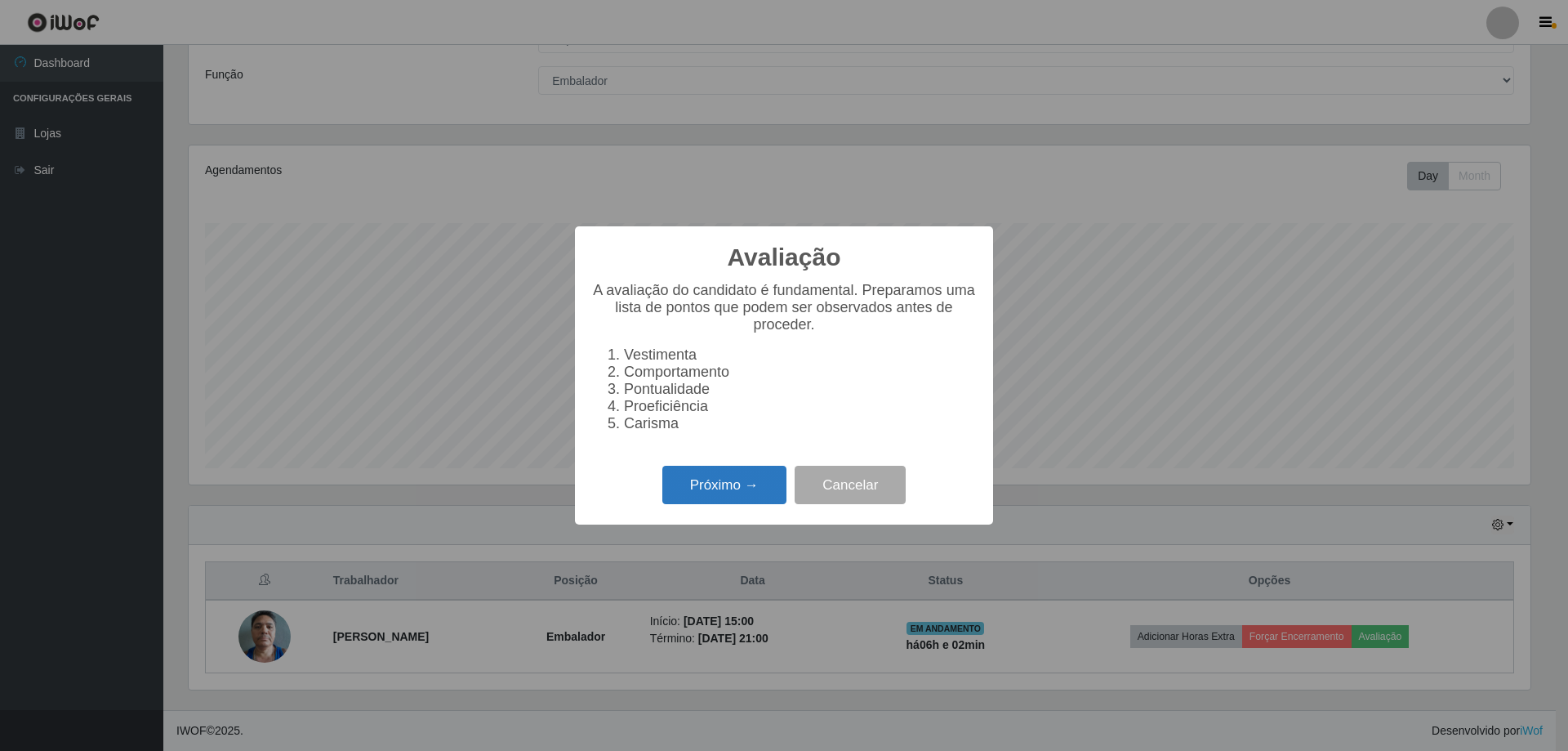
click at [751, 500] on button "Próximo →" at bounding box center [724, 485] width 124 height 39
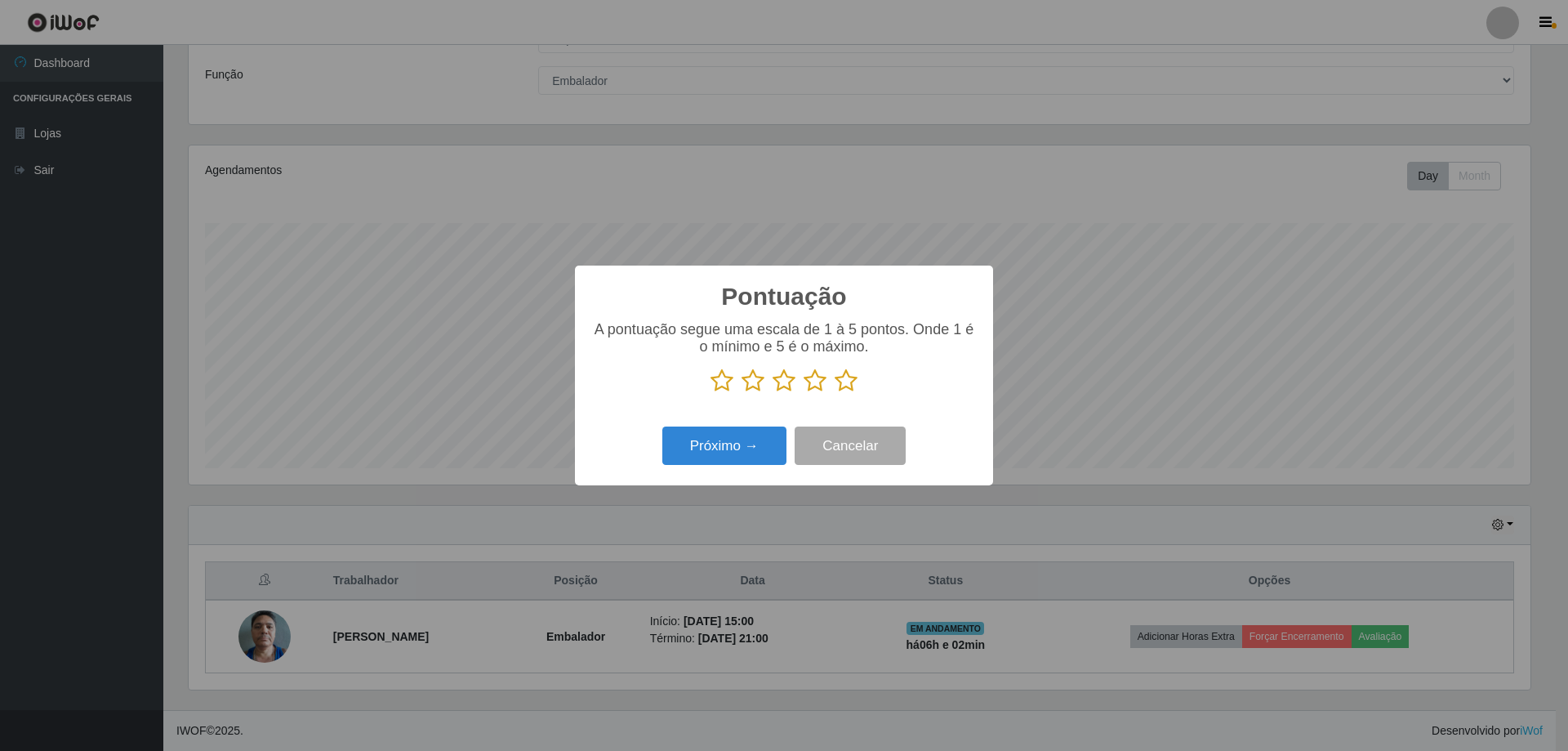
click at [848, 386] on icon at bounding box center [847, 380] width 23 height 24
click at [835, 393] on input "radio" at bounding box center [835, 393] width 0 height 0
click at [723, 436] on button "Próximo →" at bounding box center [724, 446] width 124 height 39
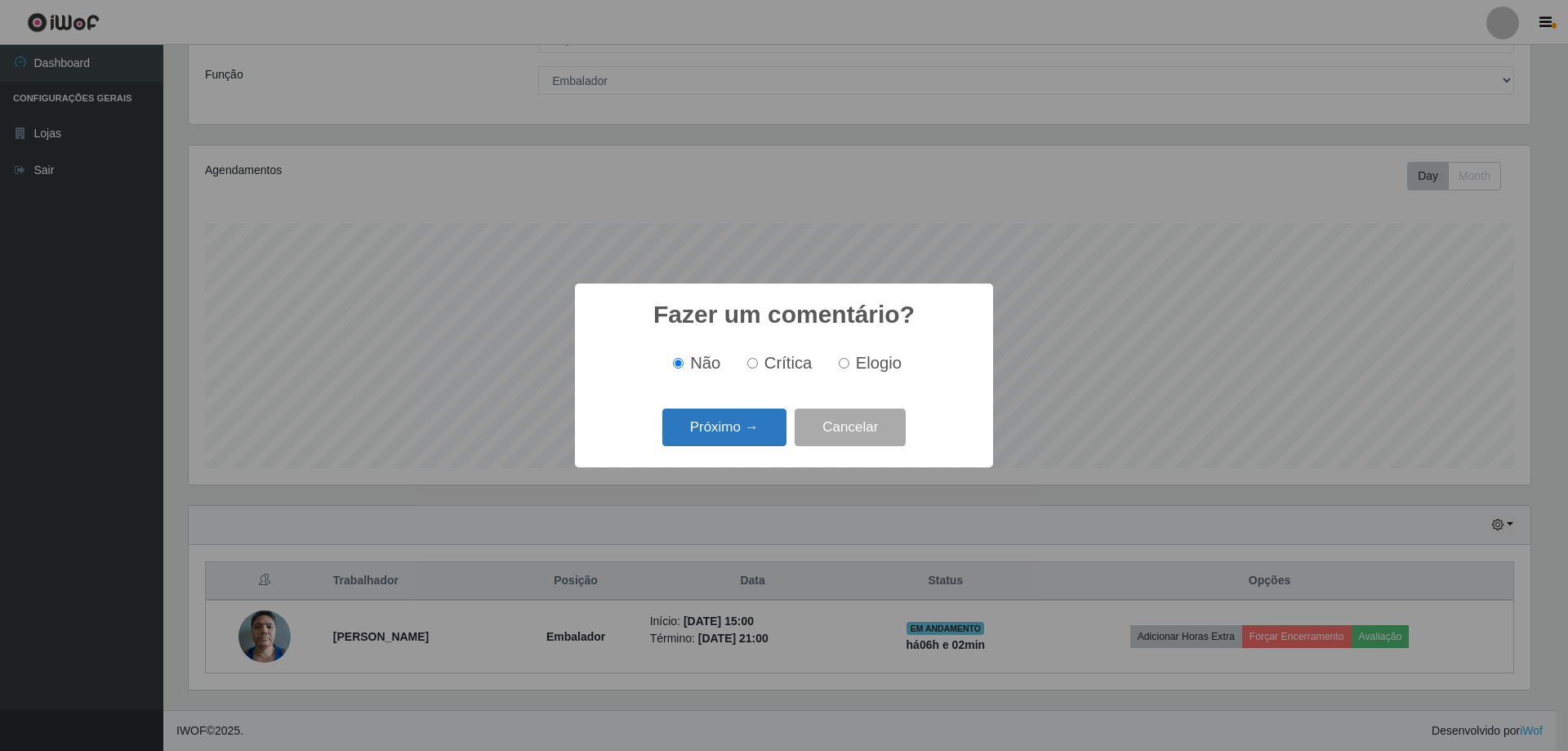
click at [743, 423] on button "Próximo →" at bounding box center [724, 428] width 124 height 39
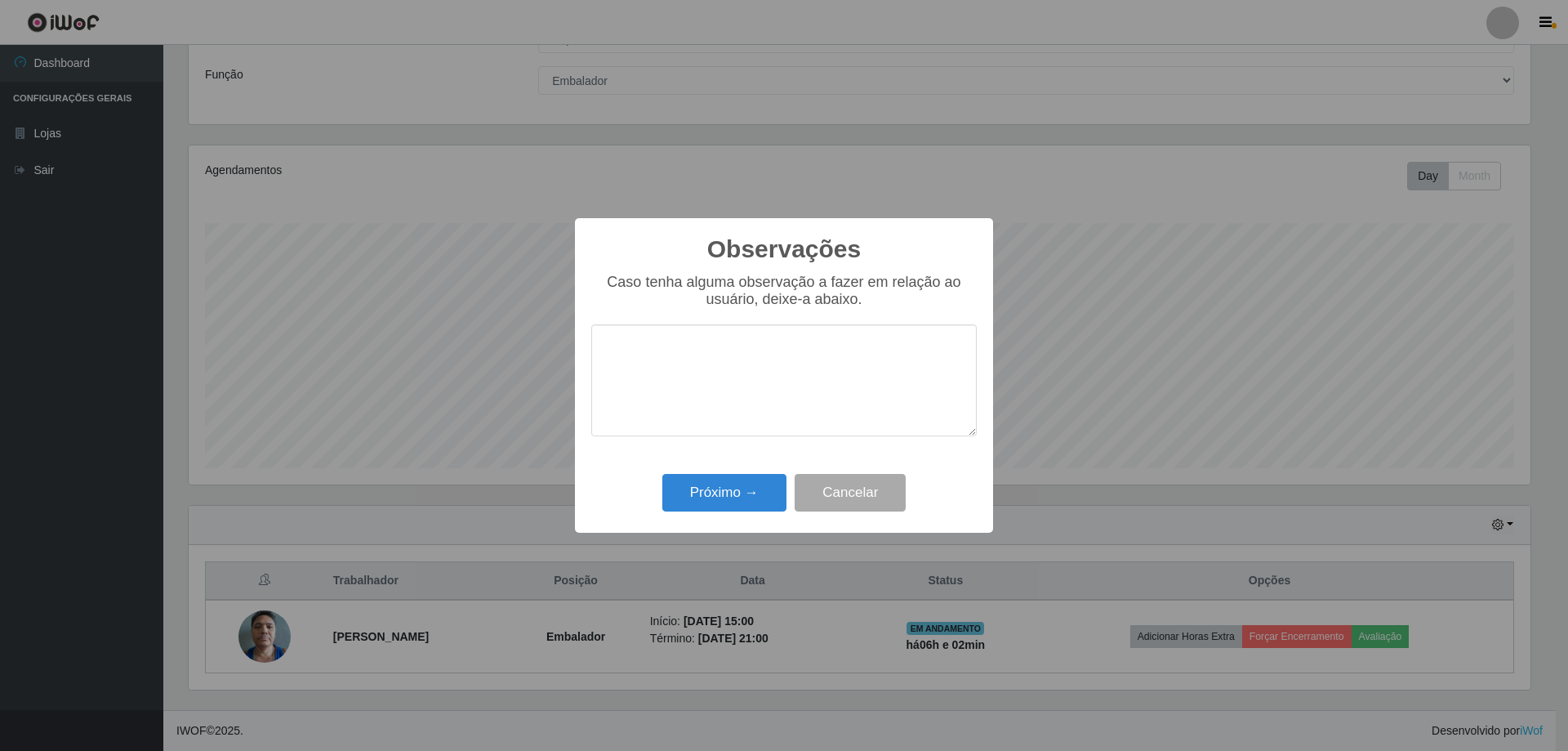
drag, startPoint x: 763, startPoint y: 471, endPoint x: 736, endPoint y: 515, distance: 51.6
click at [753, 489] on div "Observações × Caso tenha alguma observação a fazer em relação ao usuário, deixe…" at bounding box center [784, 376] width 418 height 314
click at [736, 506] on button "Próximo →" at bounding box center [724, 493] width 124 height 39
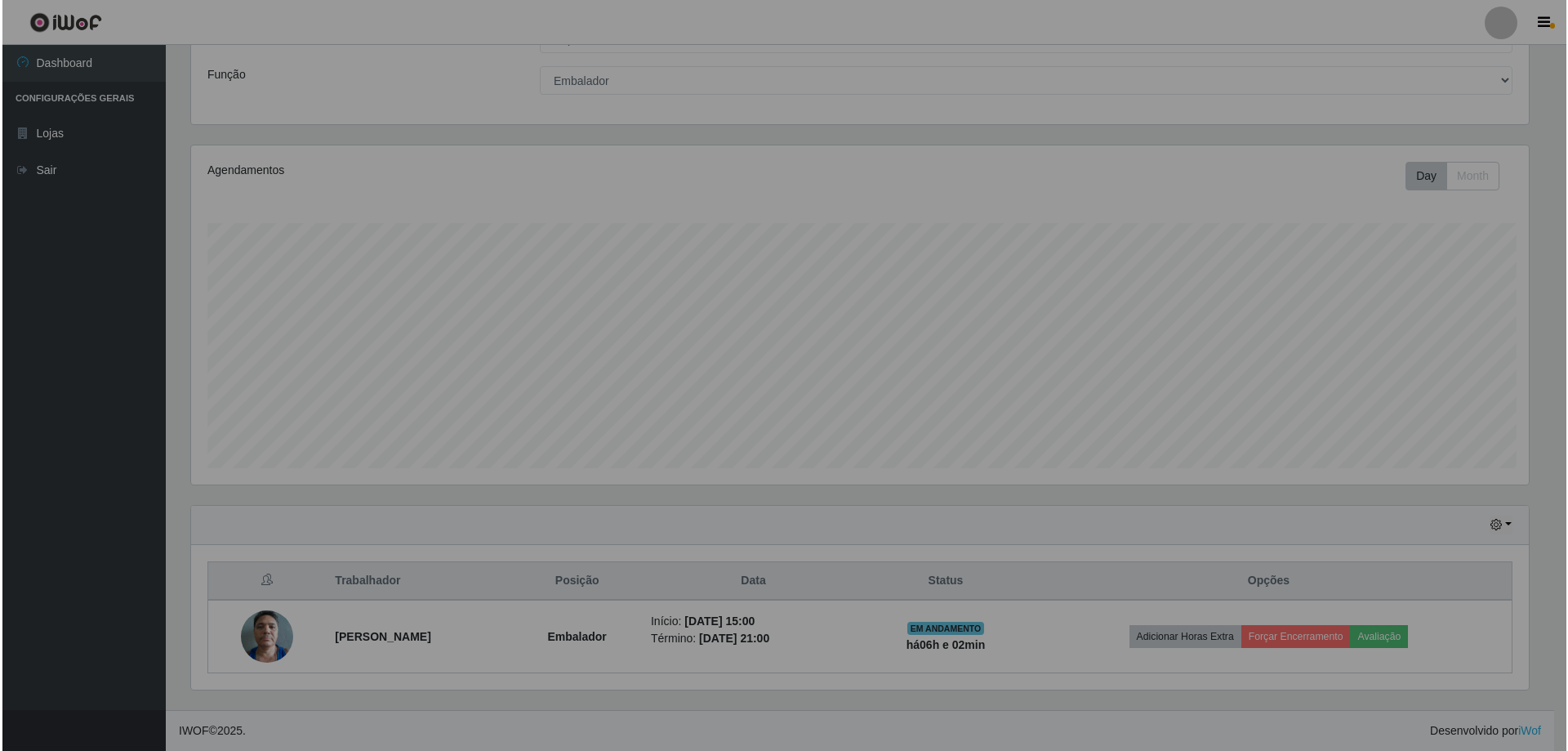
scroll to position [339, 1350]
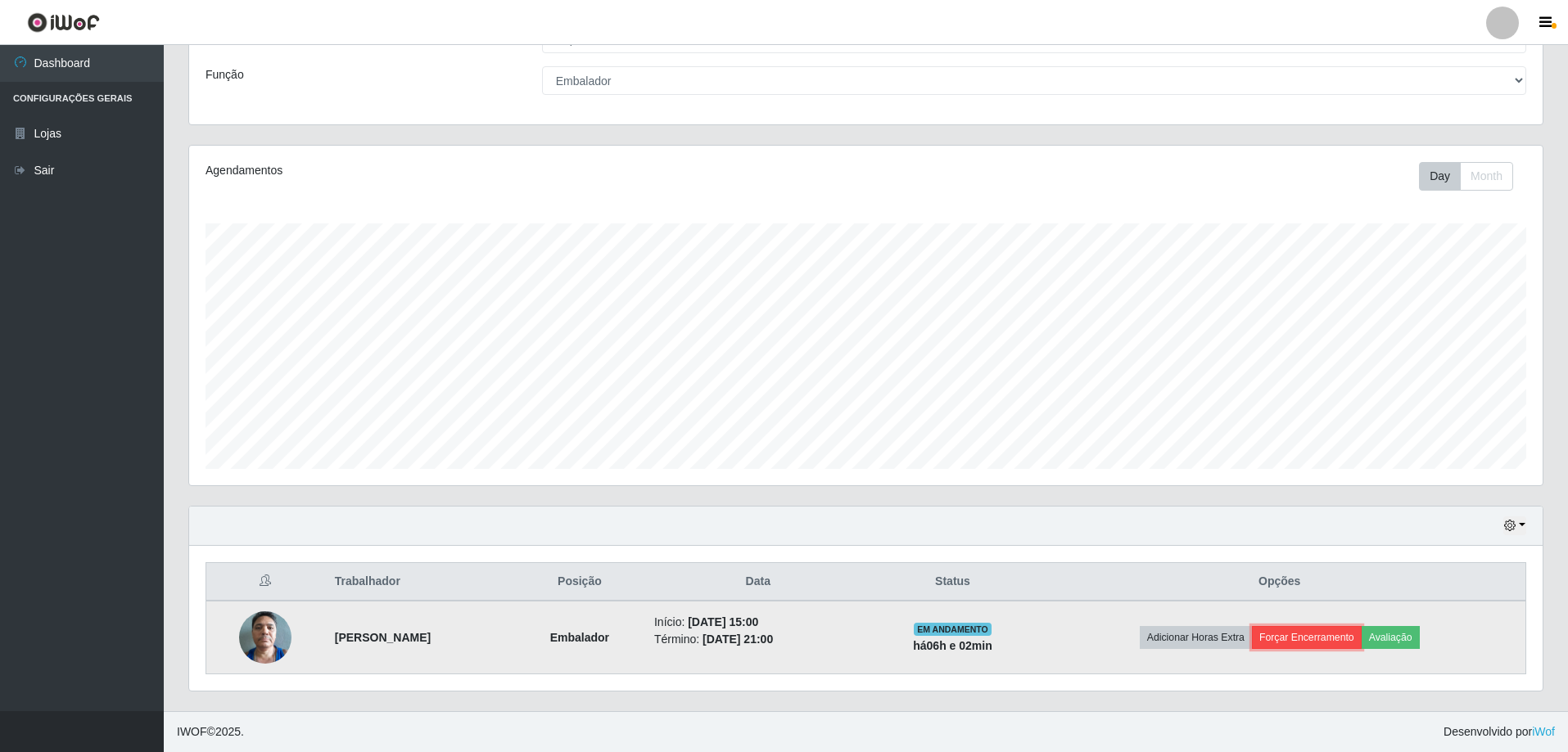
click at [1323, 630] on button "Forçar Encerramento" at bounding box center [1307, 637] width 110 height 23
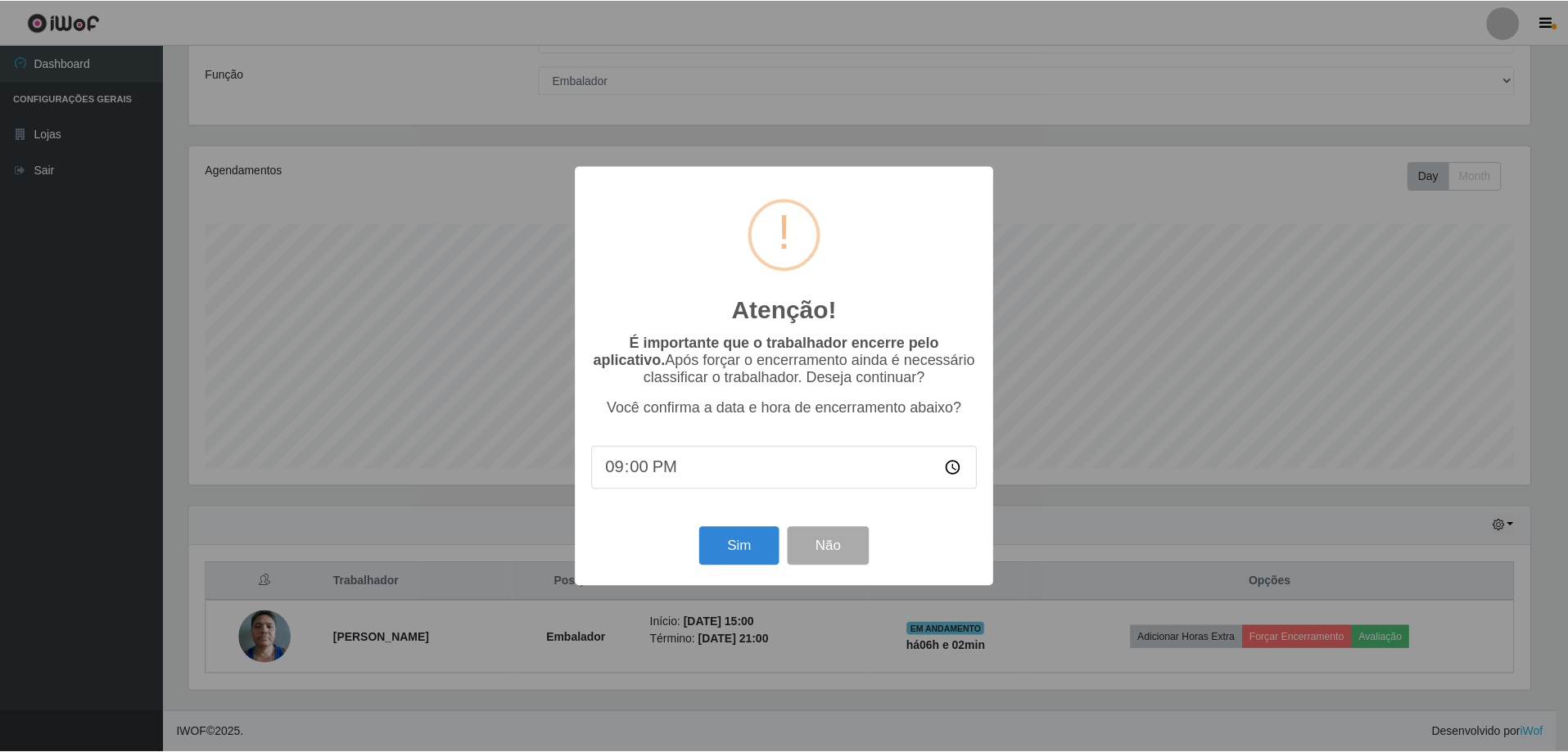
scroll to position [339, 1345]
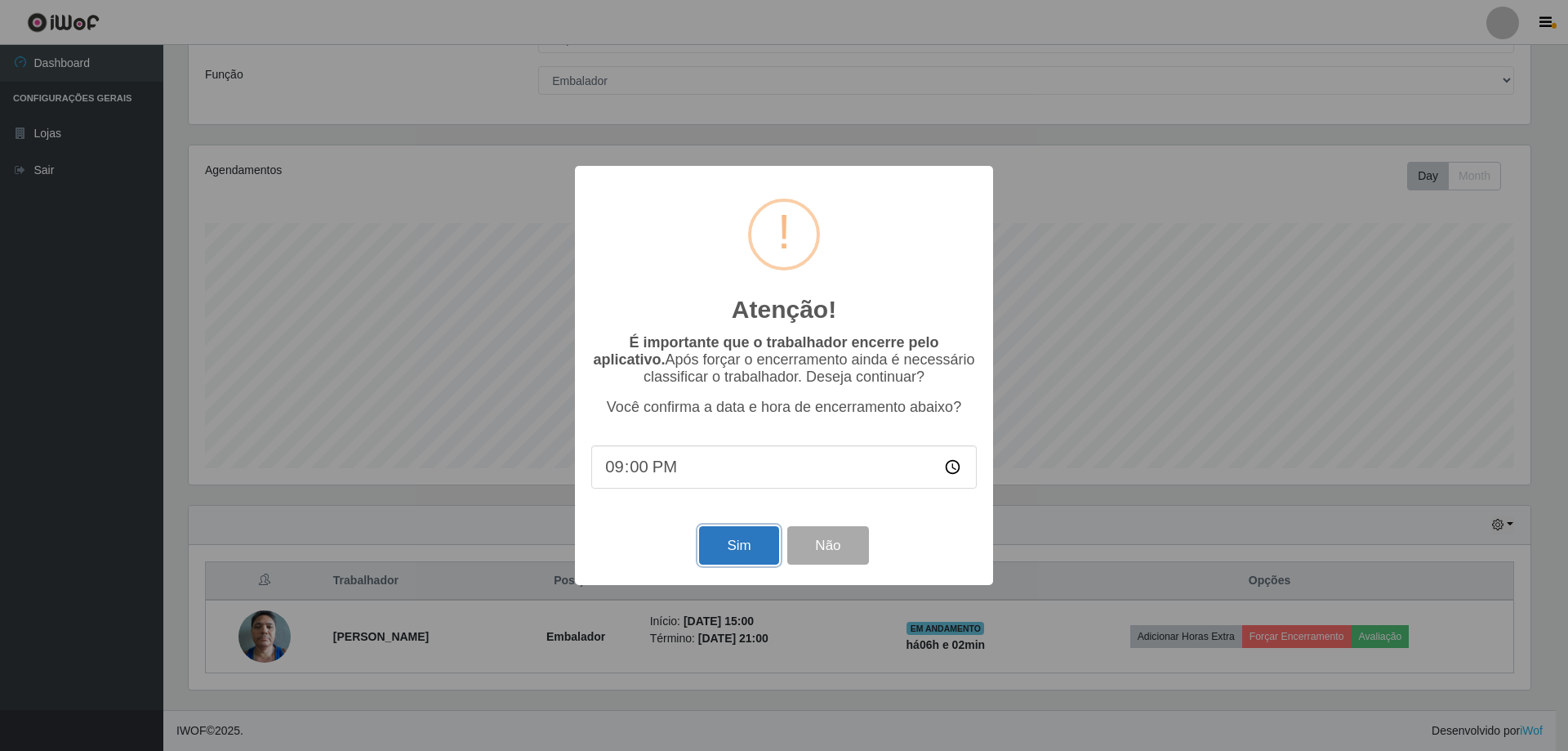
click at [720, 543] on button "Sim" at bounding box center [739, 545] width 80 height 39
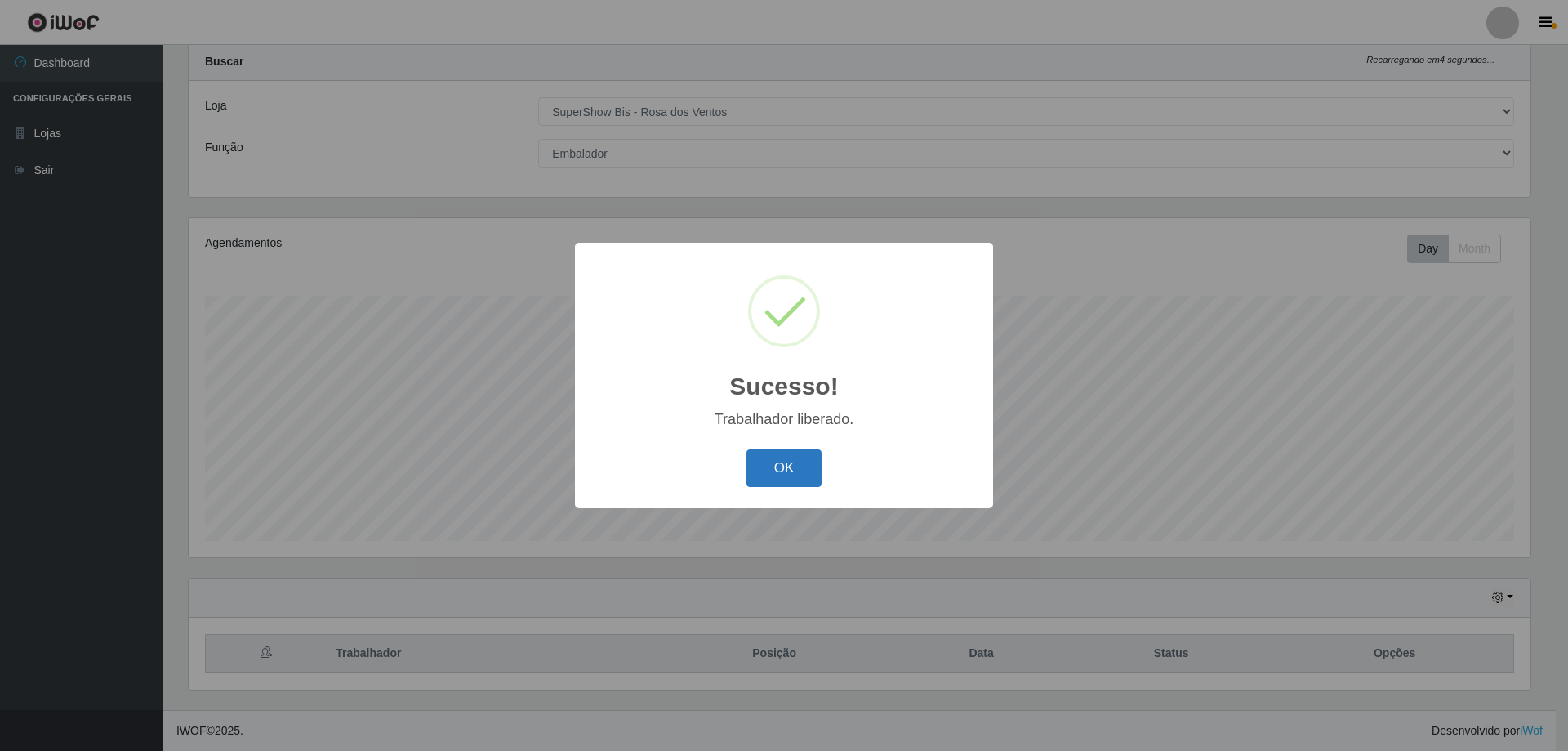
click at [794, 471] on button "OK" at bounding box center [784, 469] width 76 height 39
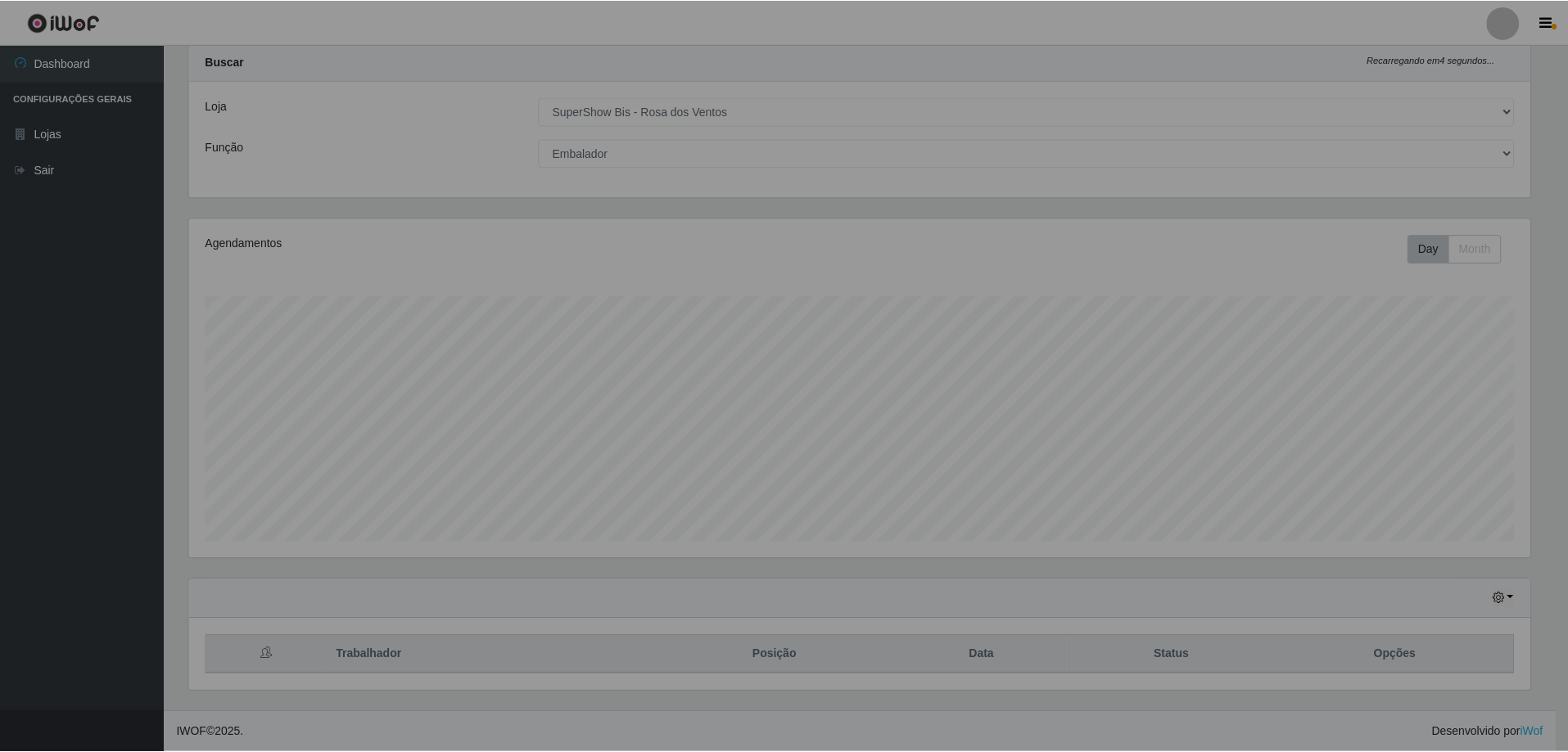
scroll to position [0, 0]
